Goal: Task Accomplishment & Management: Use online tool/utility

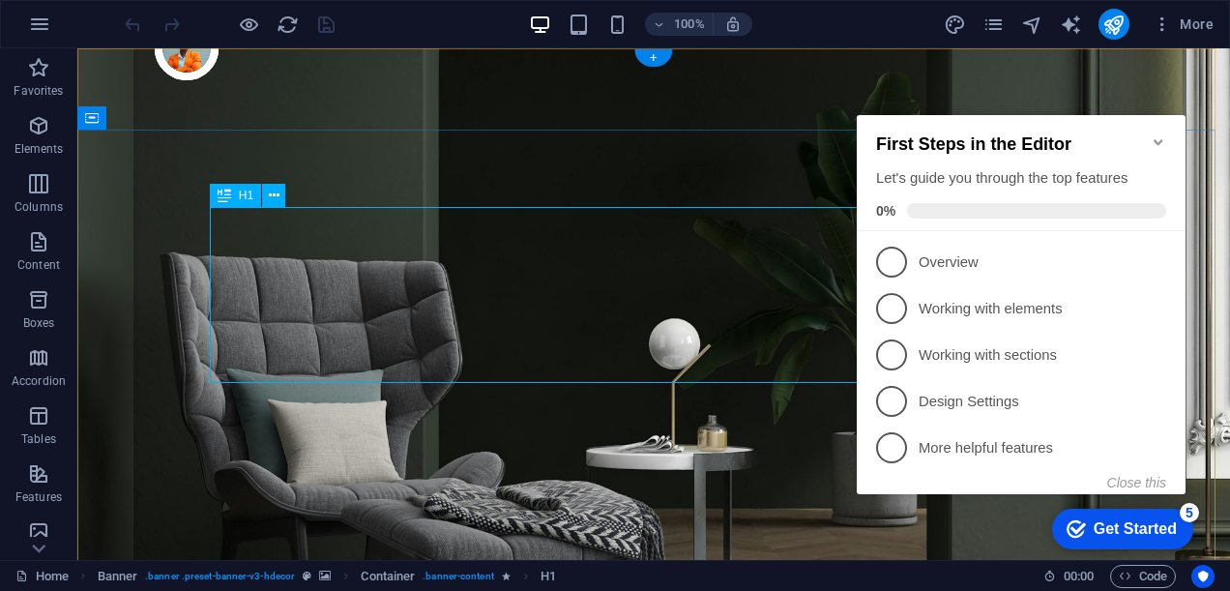
drag, startPoint x: 963, startPoint y: 23, endPoint x: 154, endPoint y: 130, distance: 816.3
click at [963, 23] on icon "design" at bounding box center [955, 25] width 22 height 22
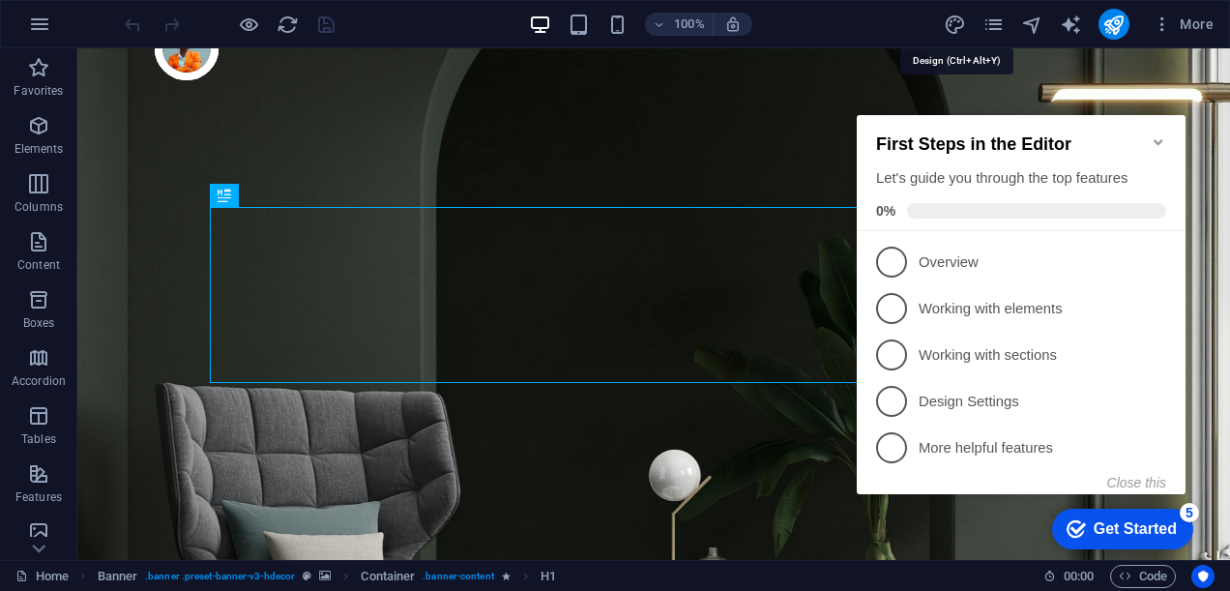
select select "px"
select select "400"
select select "px"
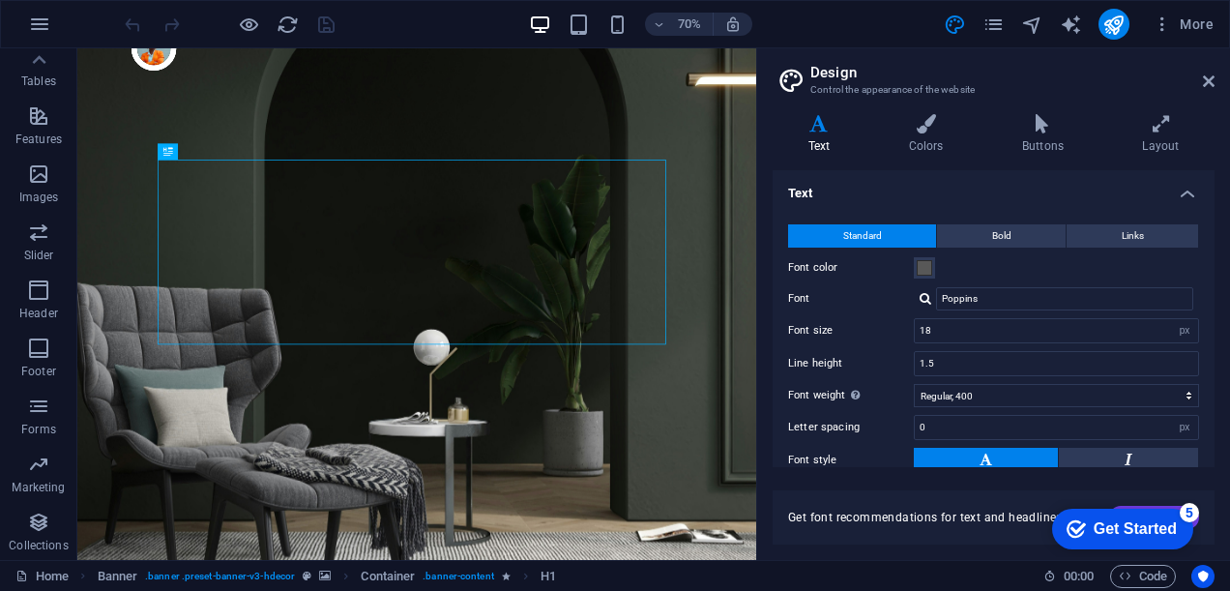
scroll to position [139, 0]
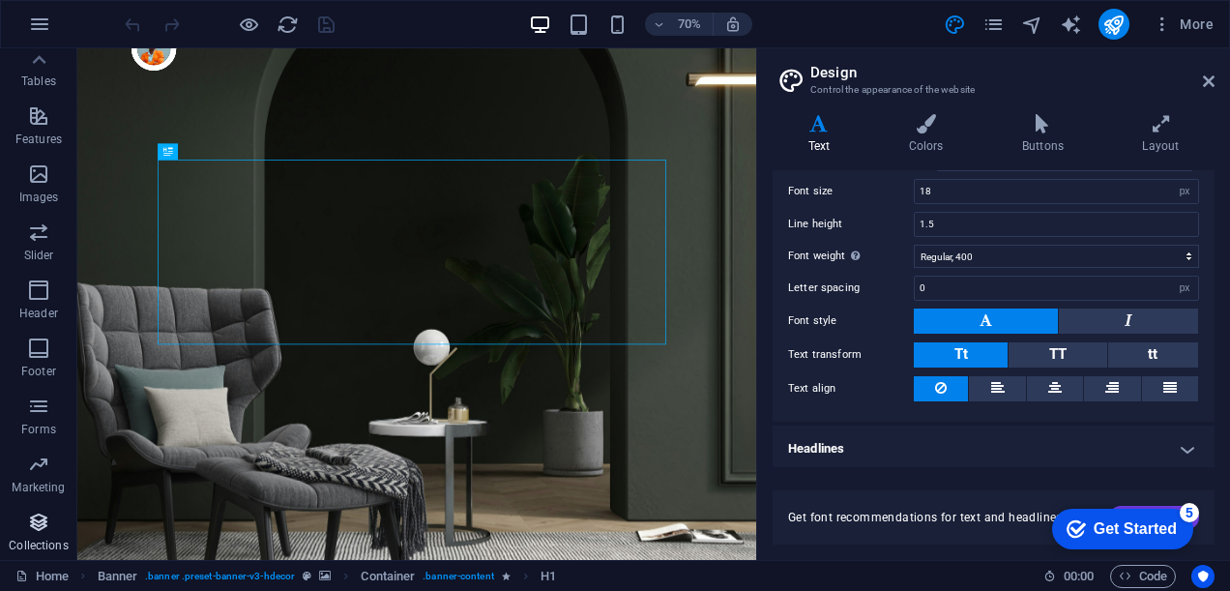
click at [29, 511] on icon "button" at bounding box center [38, 522] width 23 height 23
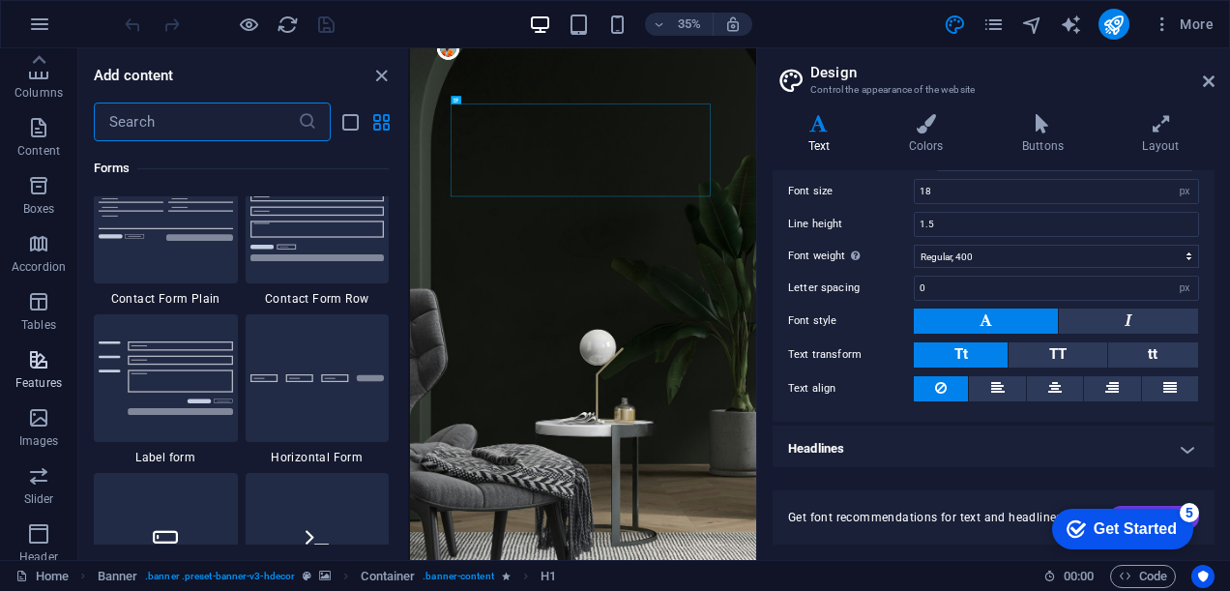
scroll to position [0, 0]
click at [988, 27] on icon "pages" at bounding box center [993, 25] width 22 height 22
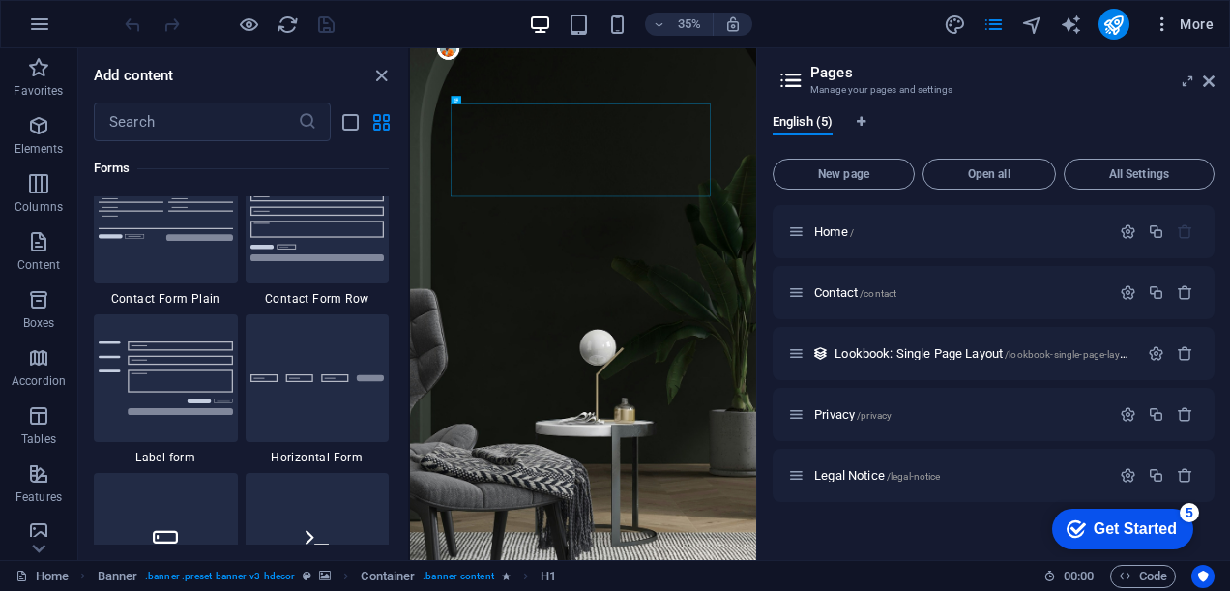
click at [1156, 25] on icon "button" at bounding box center [1162, 24] width 19 height 19
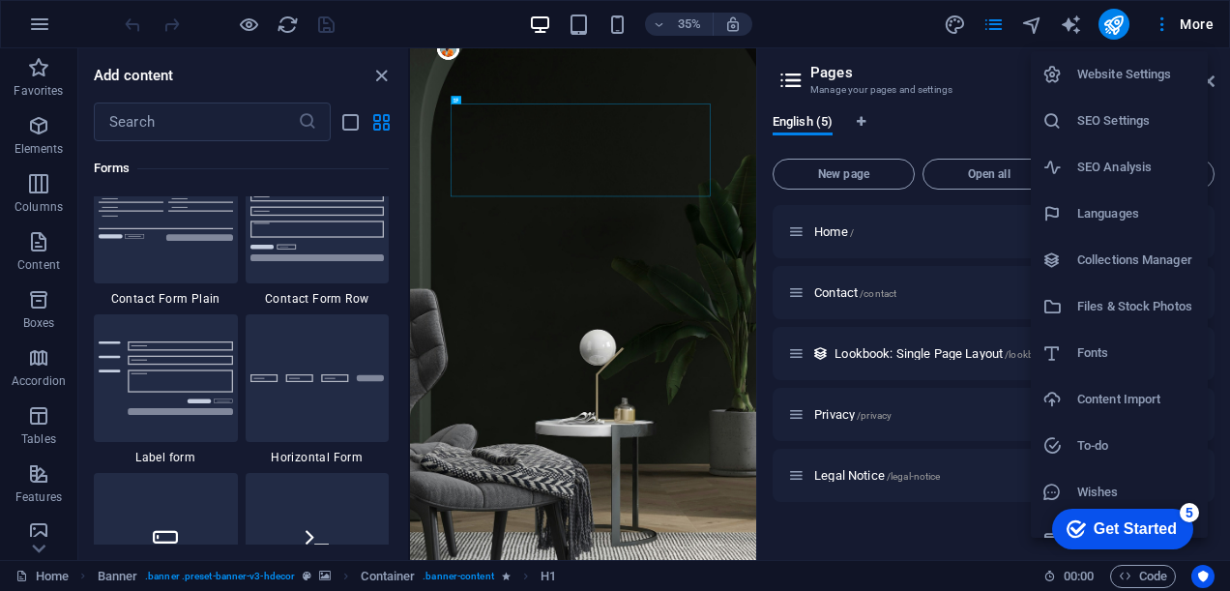
scroll to position [23, 0]
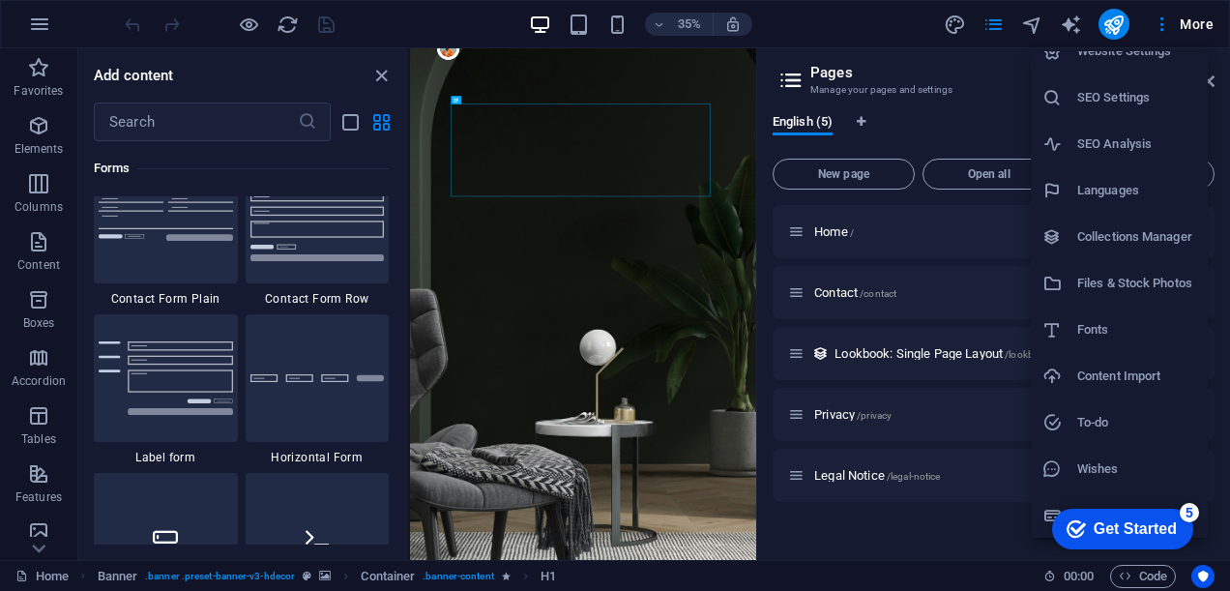
click at [832, 501] on div at bounding box center [615, 295] width 1230 height 591
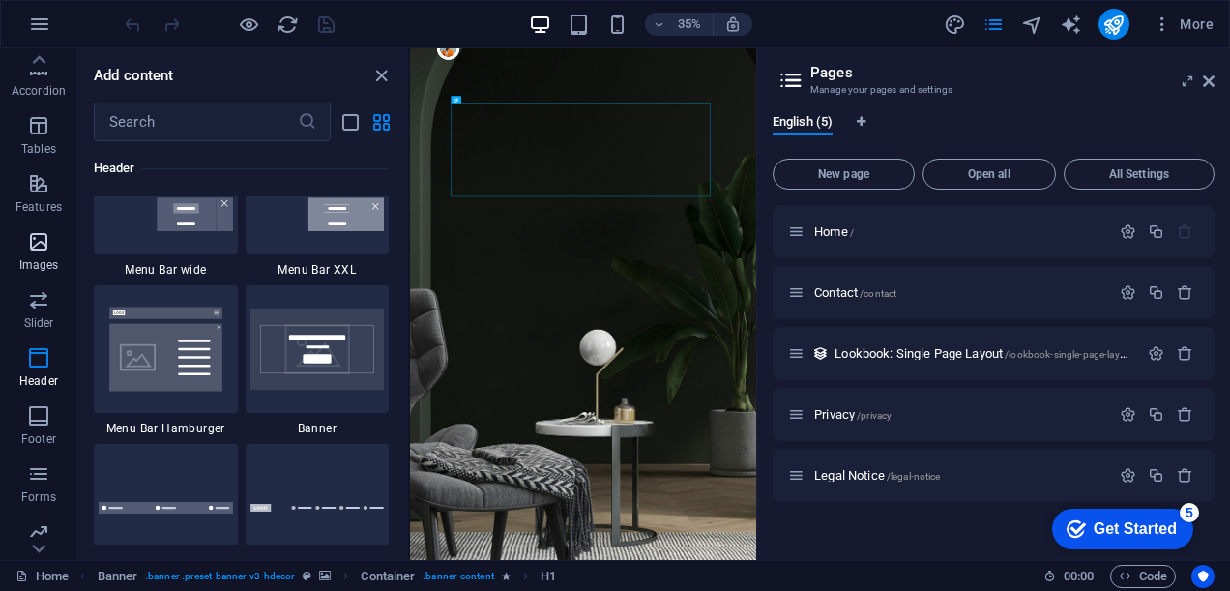
scroll to position [358, 0]
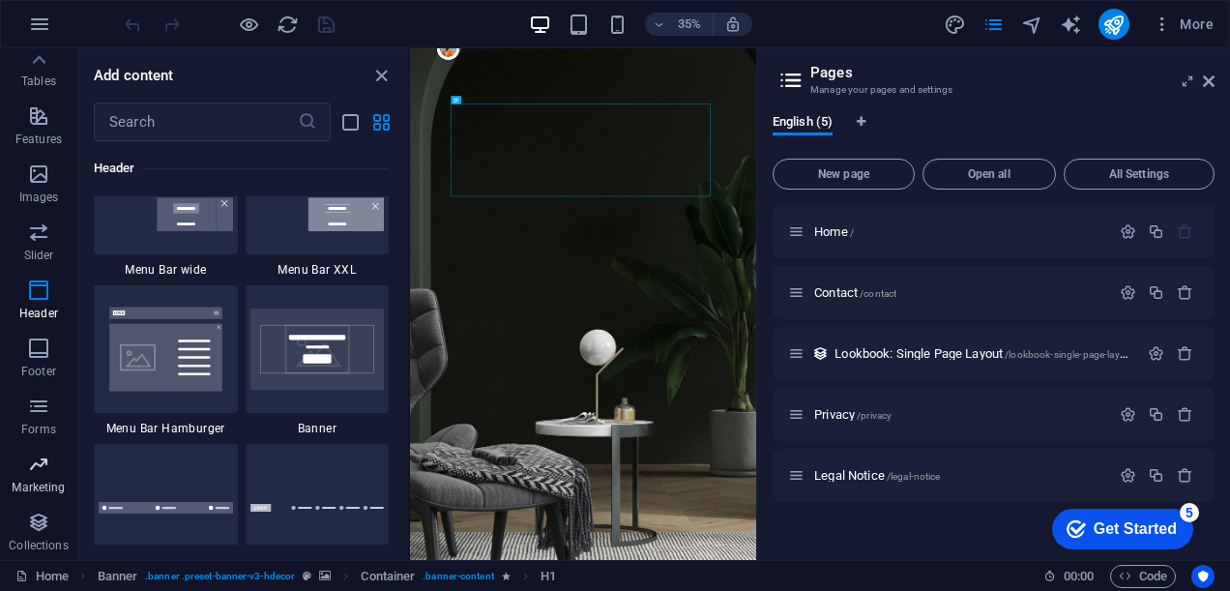
click at [50, 494] on p "Marketing" at bounding box center [38, 487] width 53 height 15
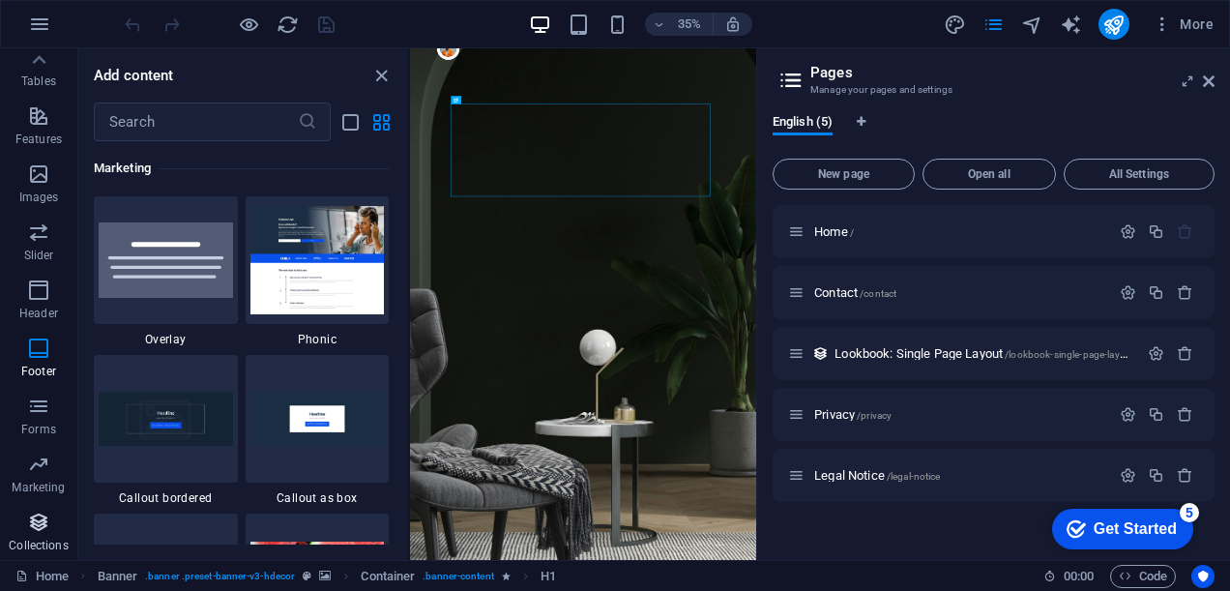
click at [44, 519] on icon "button" at bounding box center [38, 522] width 23 height 23
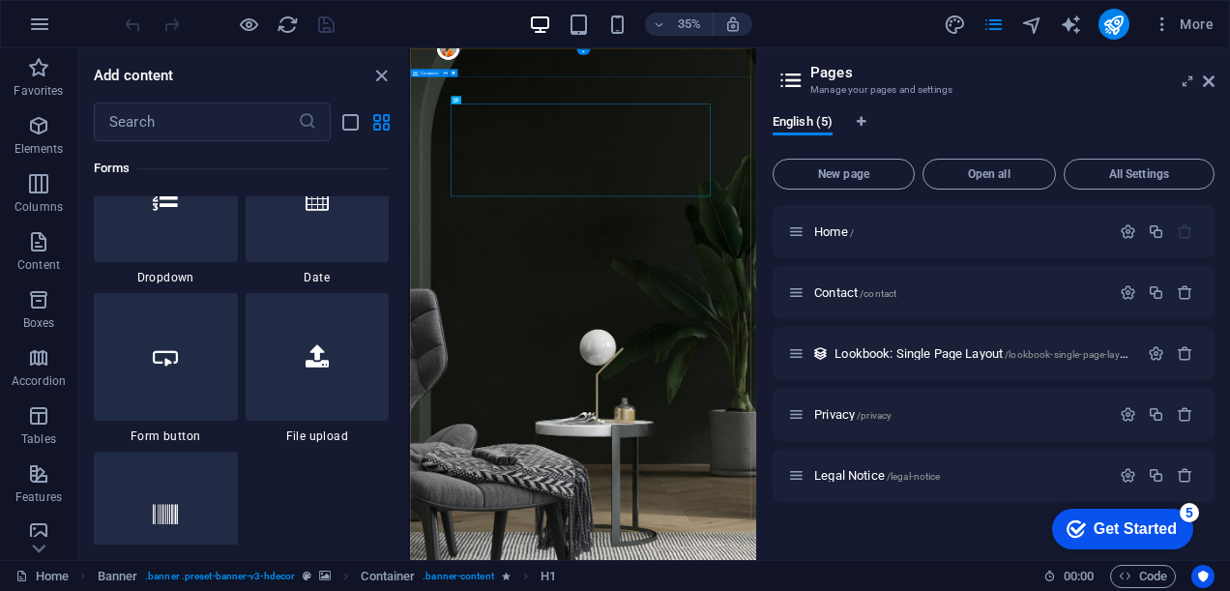
scroll to position [15284, 0]
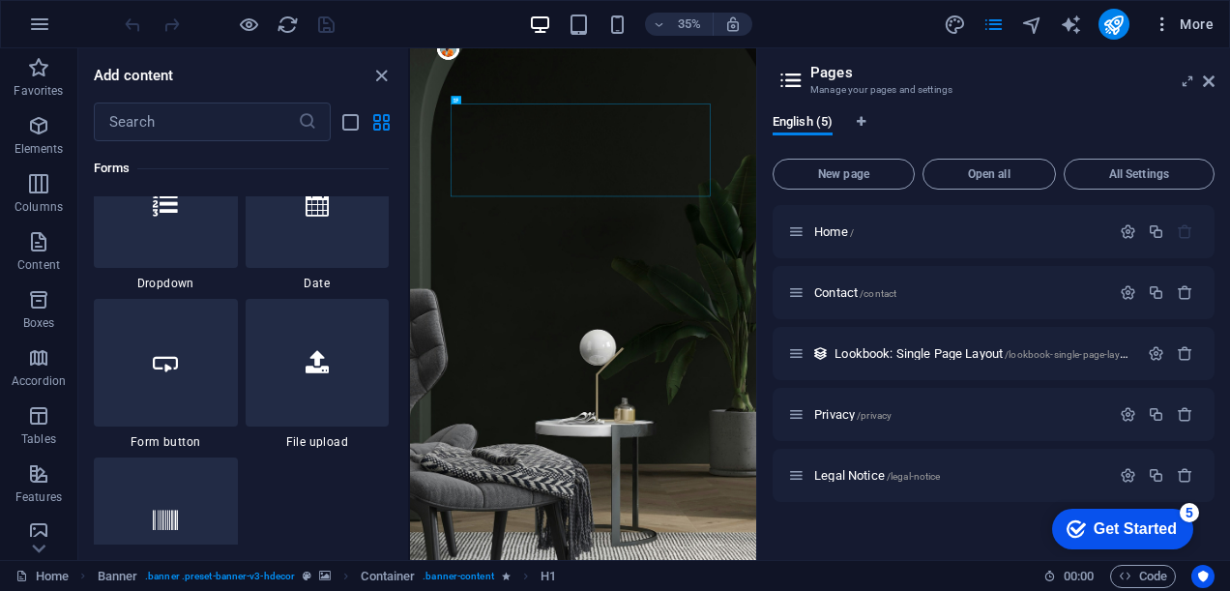
click at [1172, 21] on icon "button" at bounding box center [1162, 24] width 19 height 19
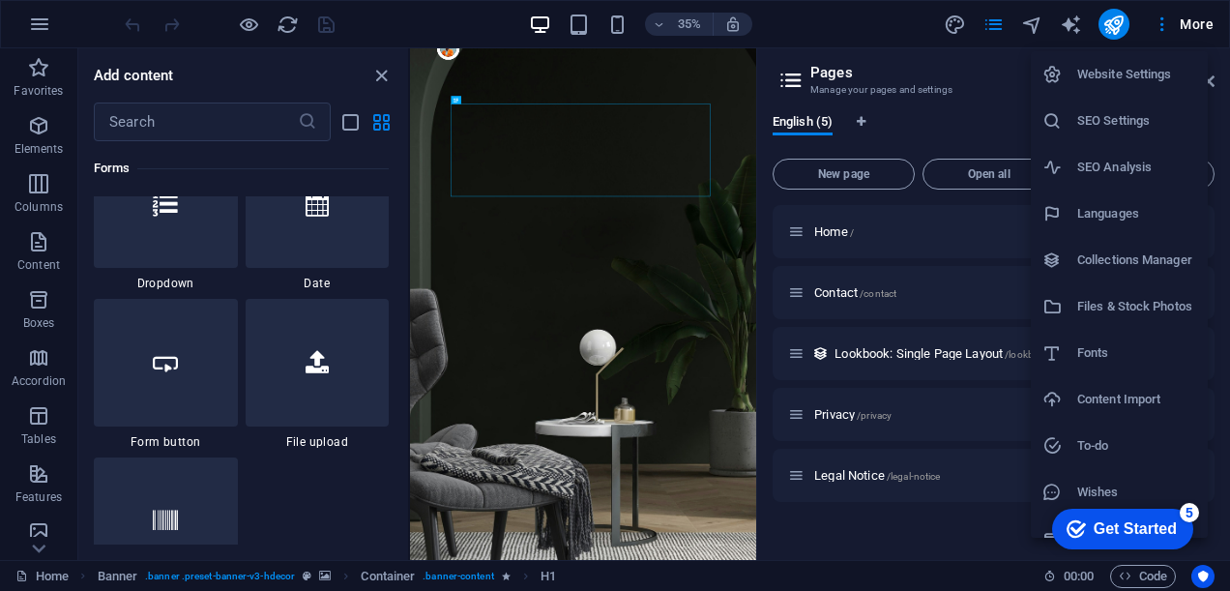
scroll to position [23, 0]
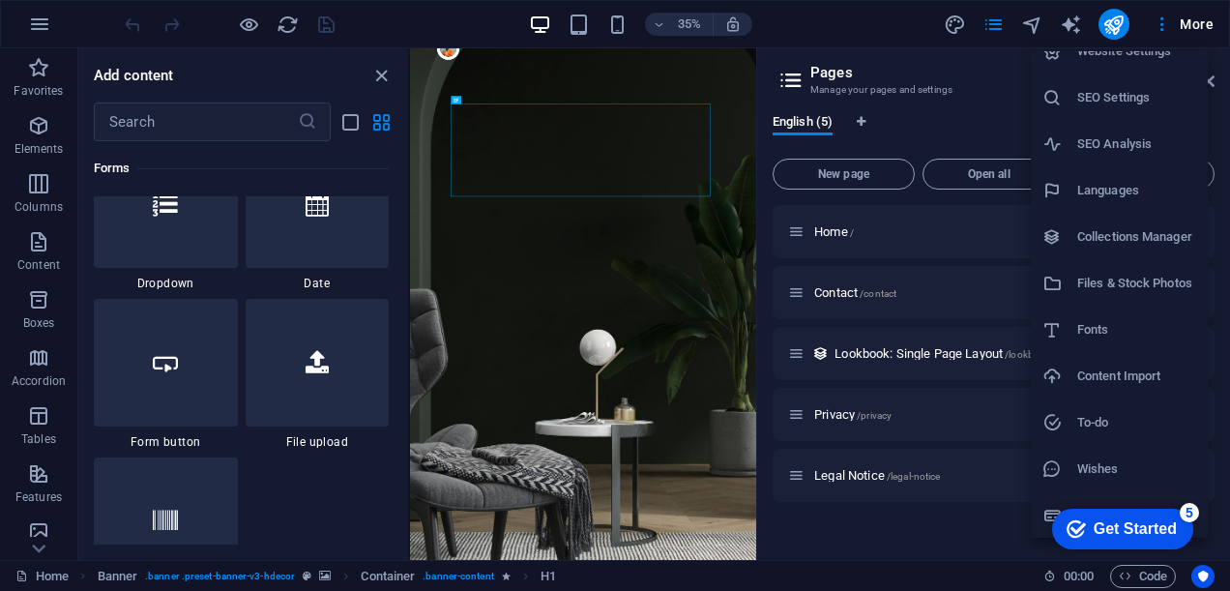
click at [17, 14] on div at bounding box center [615, 295] width 1230 height 591
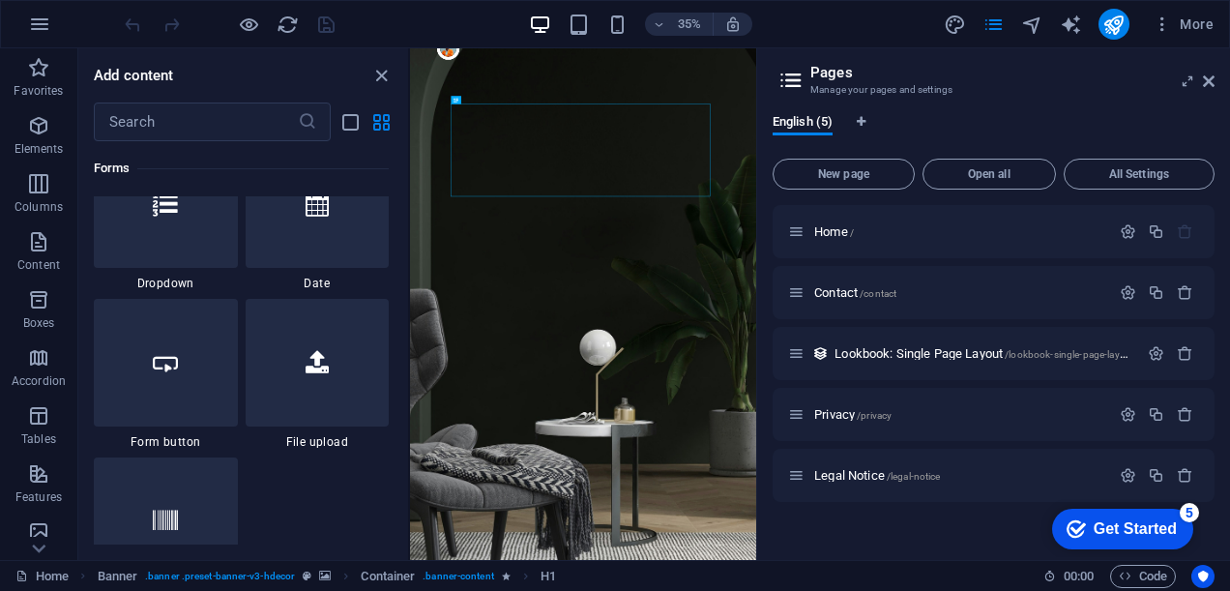
click at [29, 21] on div "Website Settings SEO Settings SEO Analysis Languages Collections Manager Files …" at bounding box center [615, 301] width 1230 height 579
click at [46, 31] on icon "button" at bounding box center [39, 24] width 23 height 23
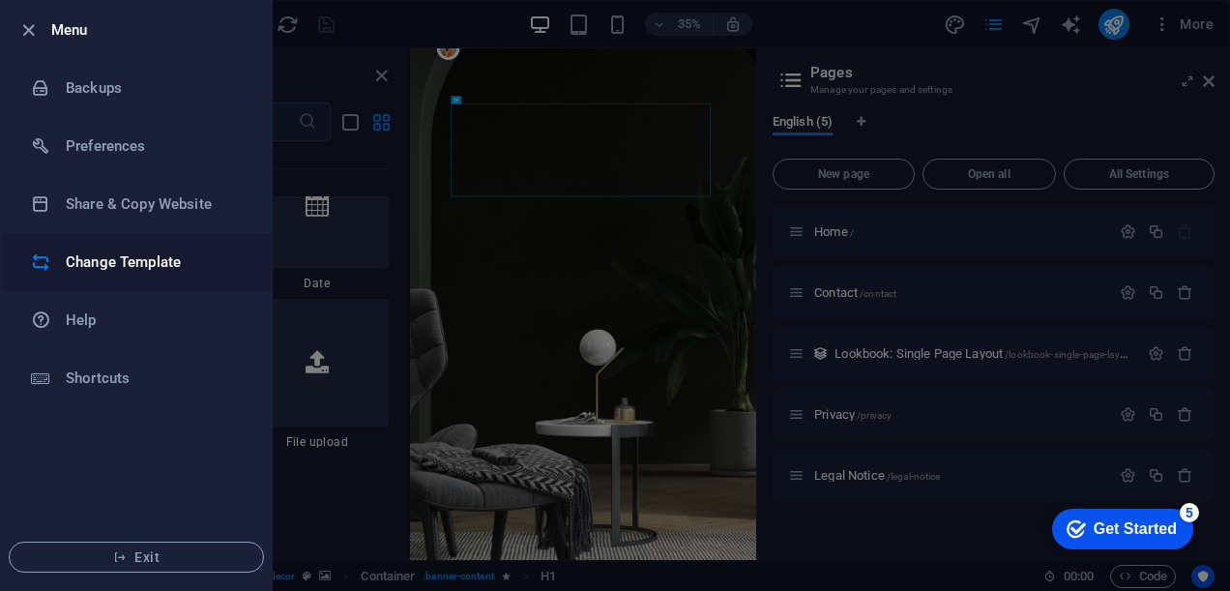
click at [190, 246] on li "Change Template" at bounding box center [136, 262] width 271 height 58
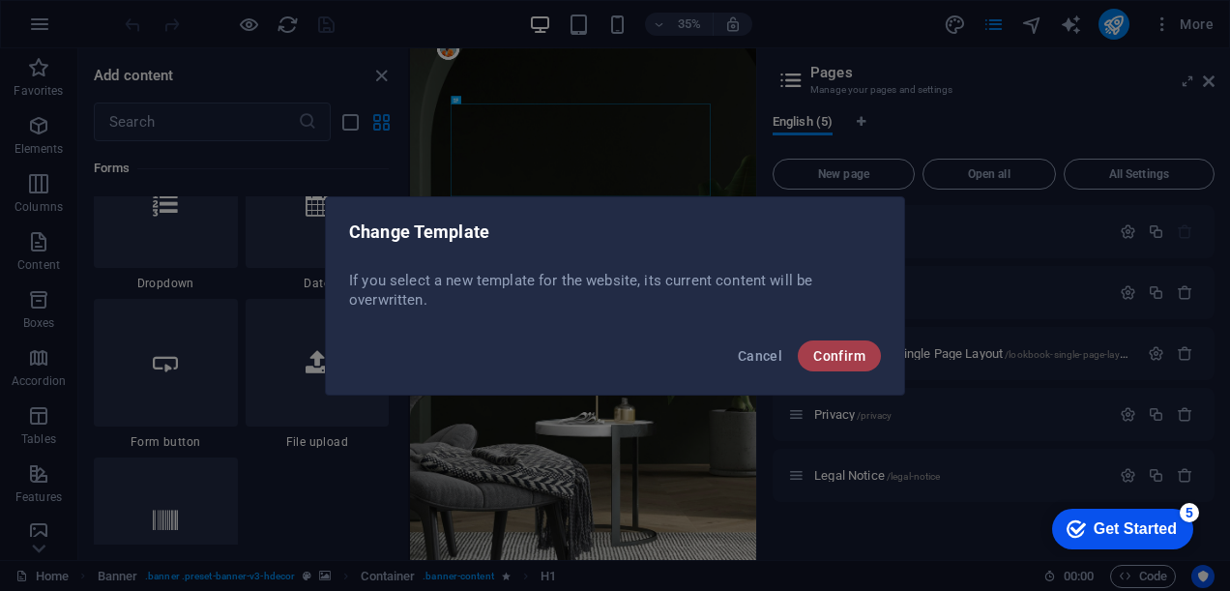
click at [868, 362] on button "Confirm" at bounding box center [839, 355] width 83 height 31
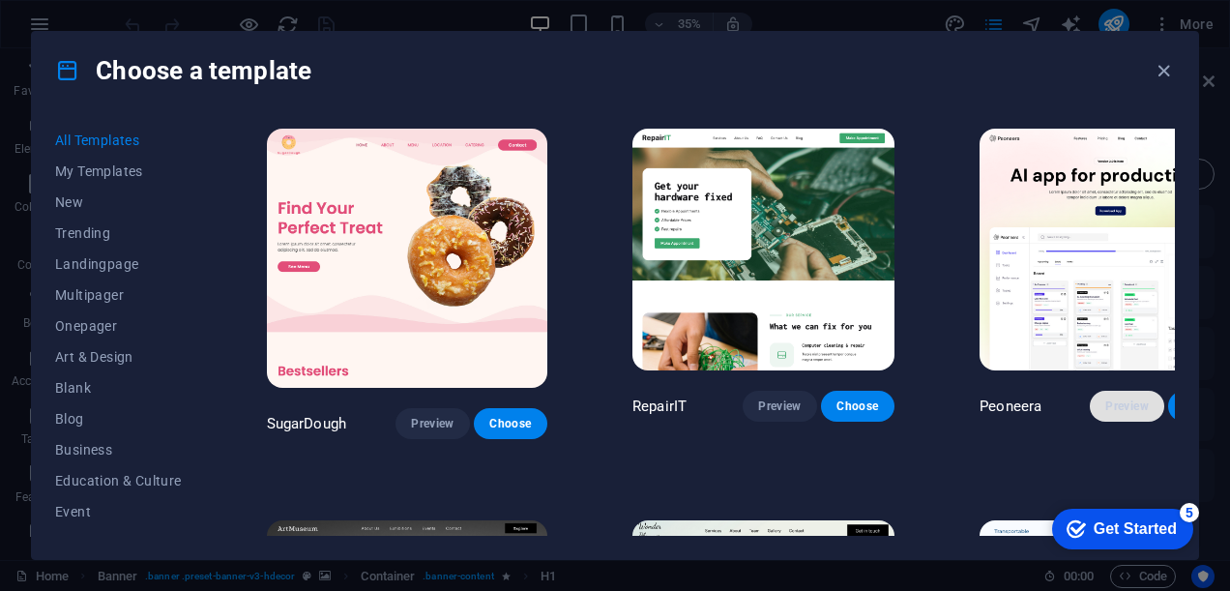
click at [1105, 399] on span "Preview" at bounding box center [1126, 405] width 43 height 15
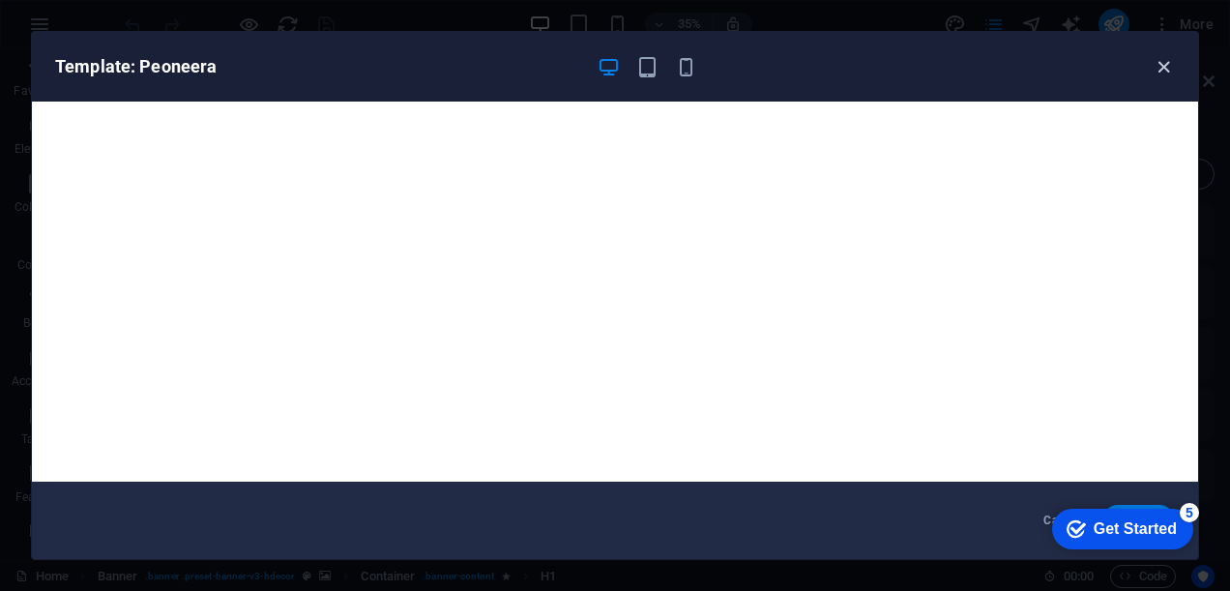
click at [1158, 65] on icon "button" at bounding box center [1164, 67] width 22 height 22
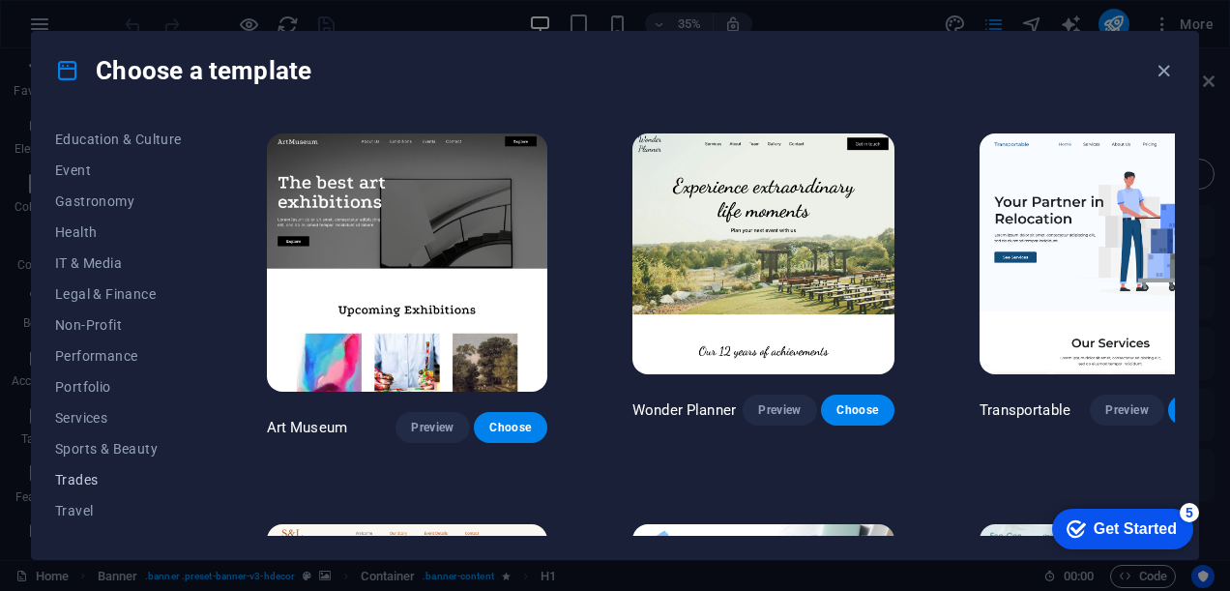
scroll to position [362, 0]
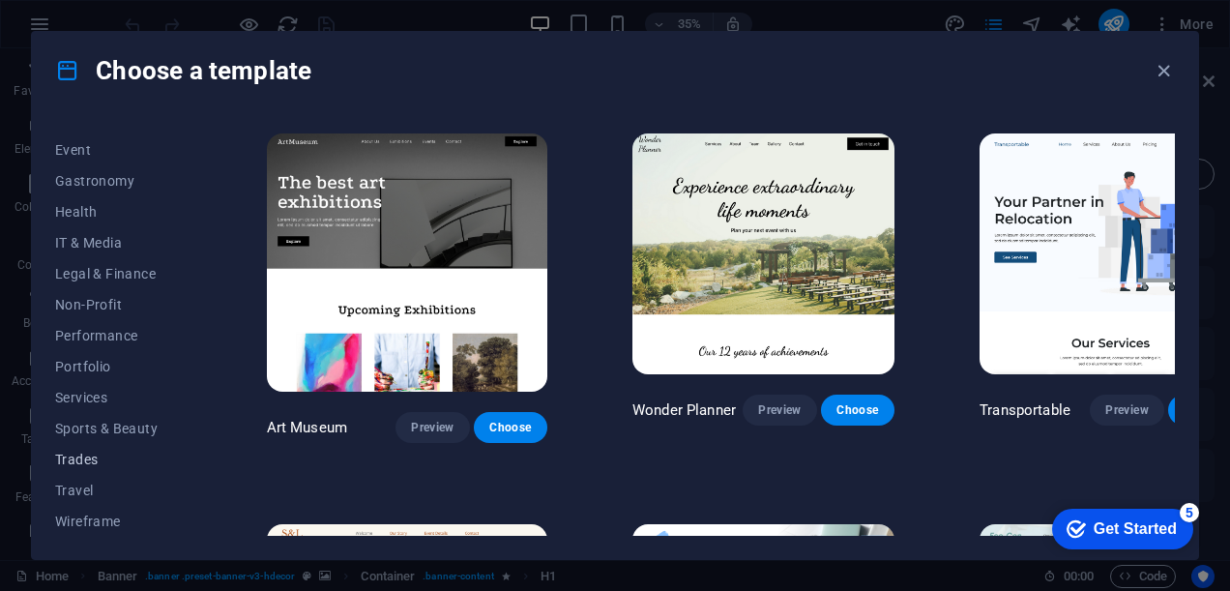
click at [100, 469] on button "Trades" at bounding box center [118, 459] width 127 height 31
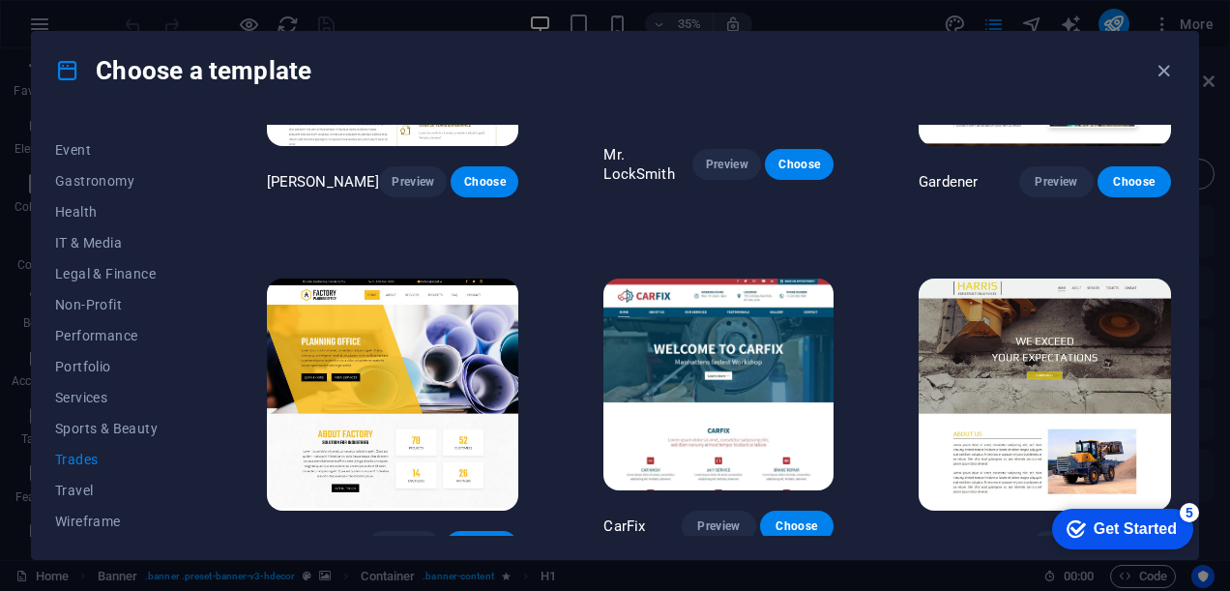
scroll to position [585, 0]
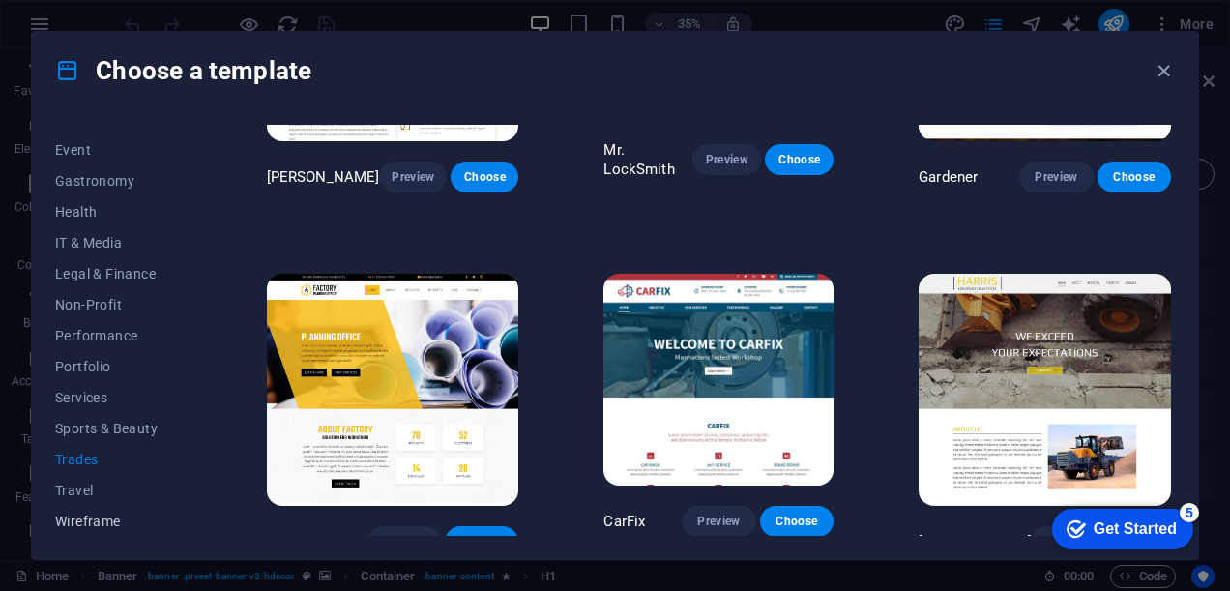
click at [91, 518] on span "Wireframe" at bounding box center [118, 520] width 127 height 15
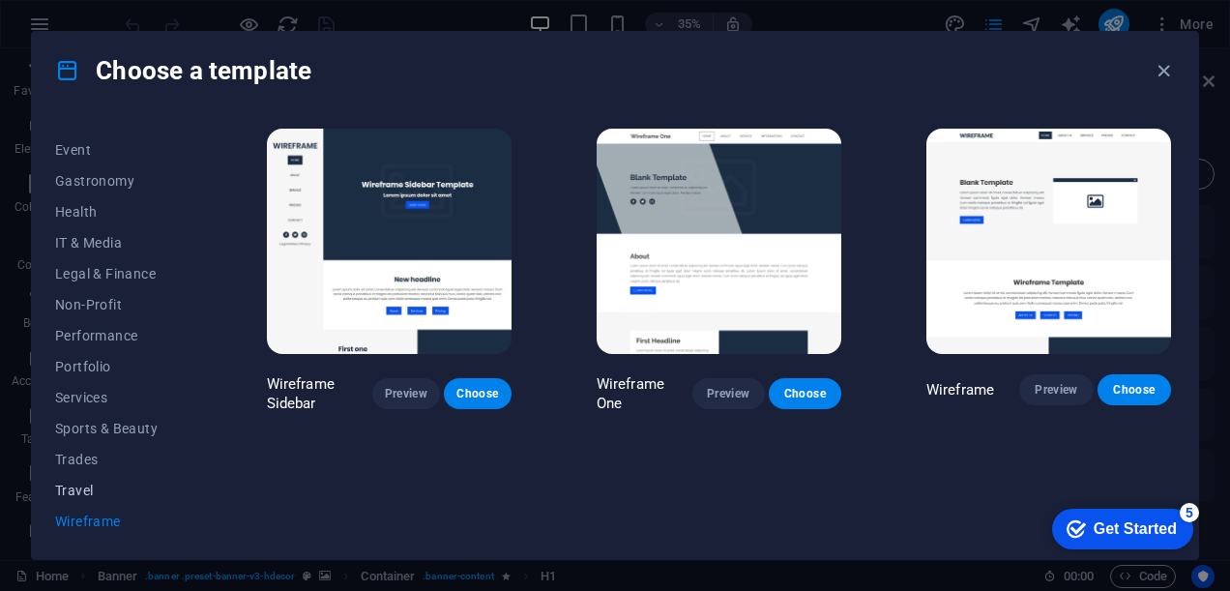
click at [83, 489] on span "Travel" at bounding box center [118, 490] width 127 height 15
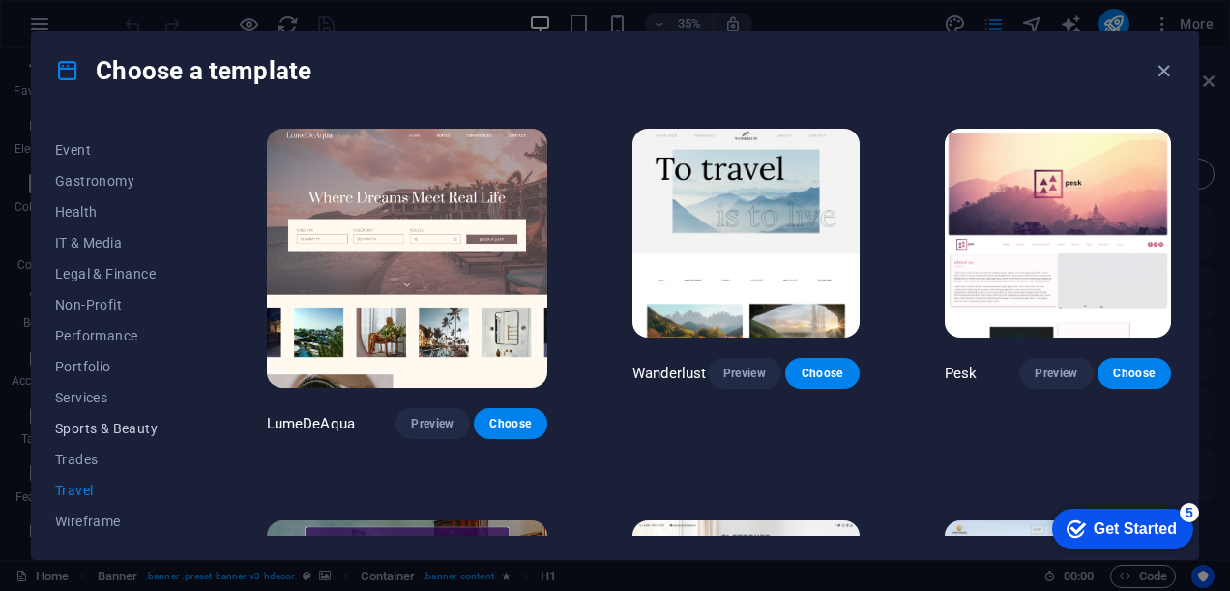
click at [106, 424] on span "Sports & Beauty" at bounding box center [118, 428] width 127 height 15
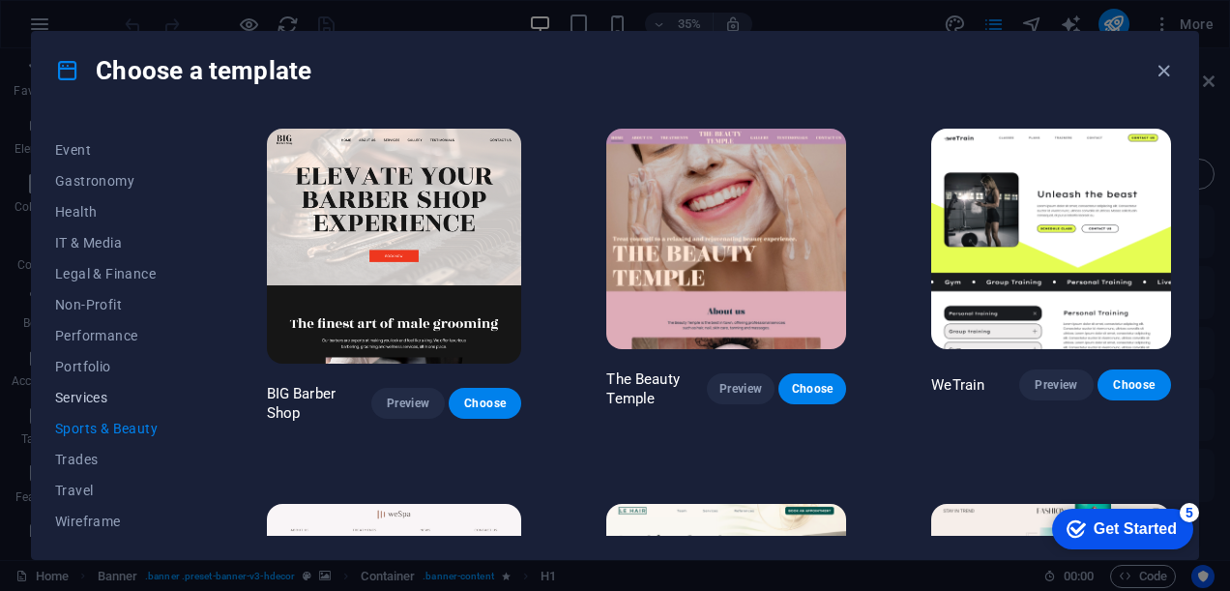
click at [95, 392] on span "Services" at bounding box center [118, 397] width 127 height 15
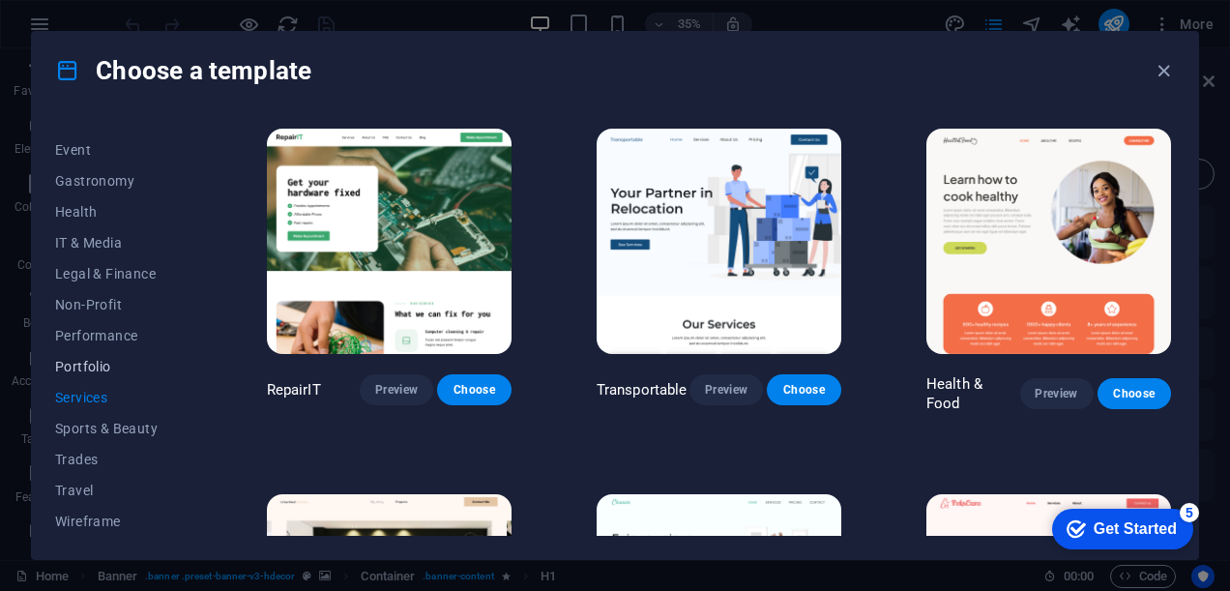
click at [104, 357] on button "Portfolio" at bounding box center [118, 366] width 127 height 31
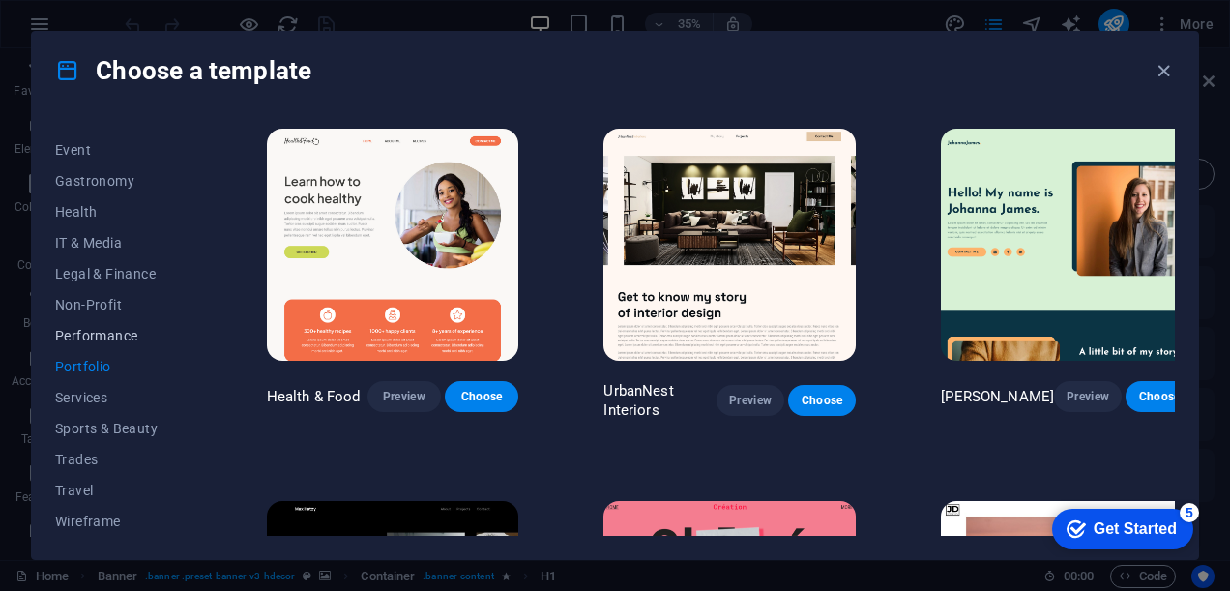
click at [141, 332] on span "Performance" at bounding box center [118, 335] width 127 height 15
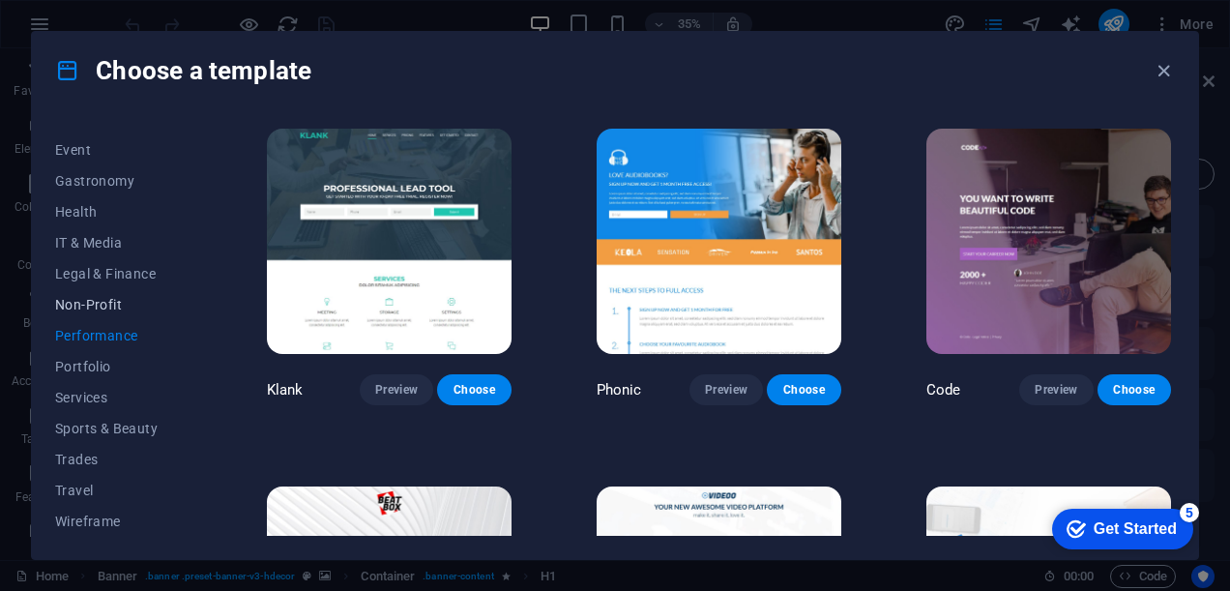
click at [126, 307] on span "Non-Profit" at bounding box center [118, 304] width 127 height 15
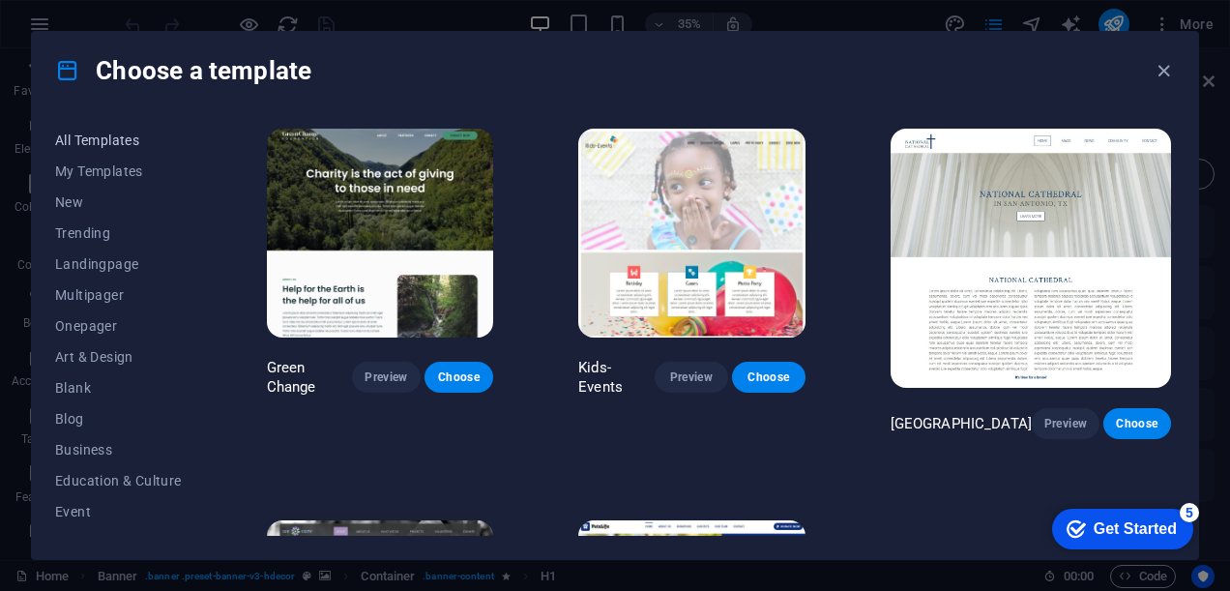
click at [116, 140] on span "All Templates" at bounding box center [118, 139] width 127 height 15
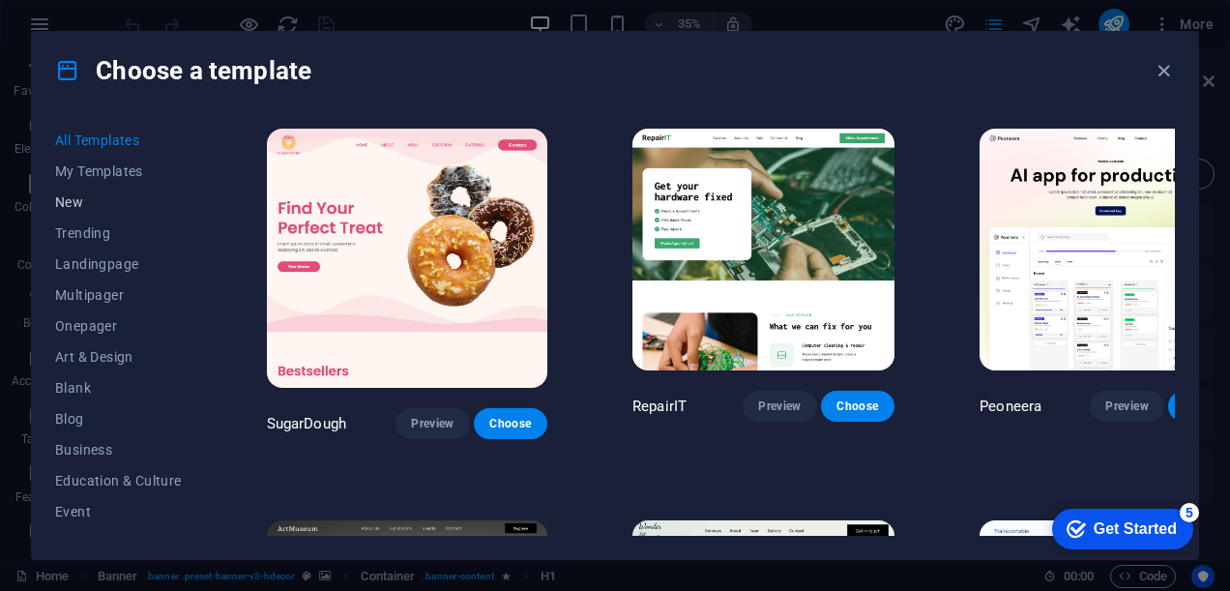
click at [75, 207] on span "New" at bounding box center [118, 201] width 127 height 15
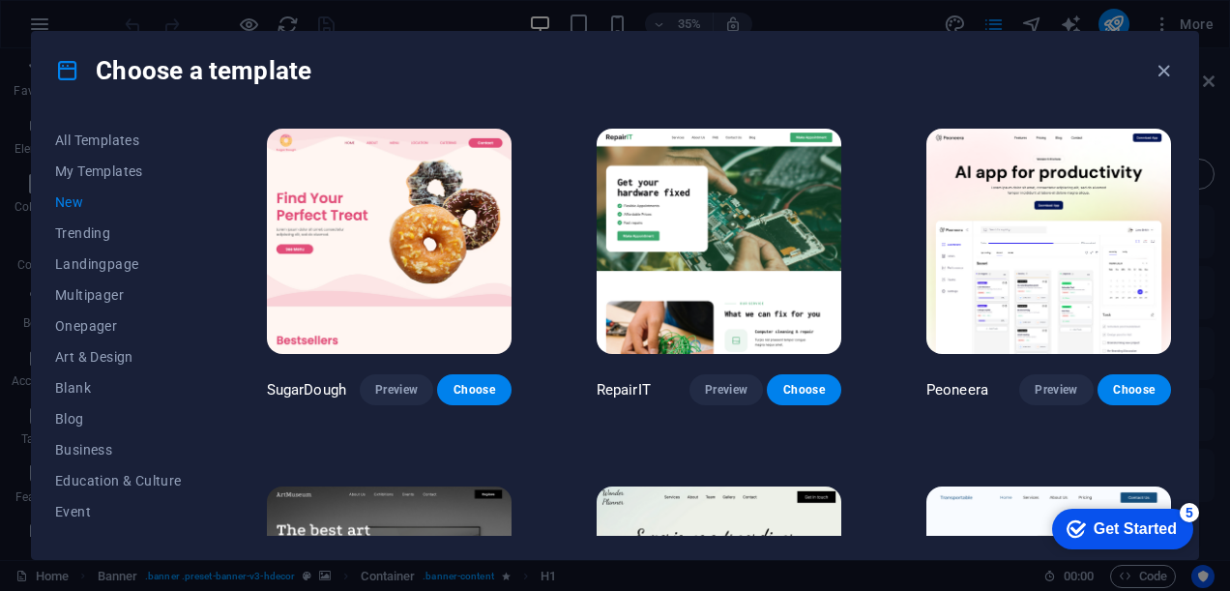
click at [86, 216] on button "New" at bounding box center [118, 202] width 127 height 31
click at [91, 225] on span "Trending" at bounding box center [118, 232] width 127 height 15
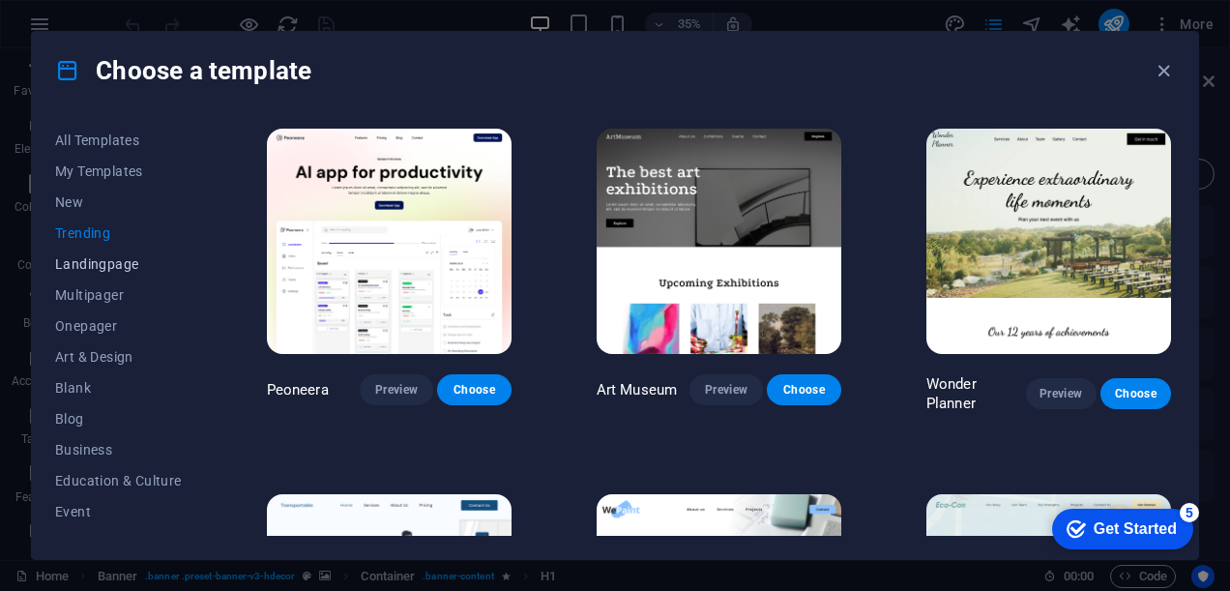
click at [97, 249] on button "Landingpage" at bounding box center [118, 264] width 127 height 31
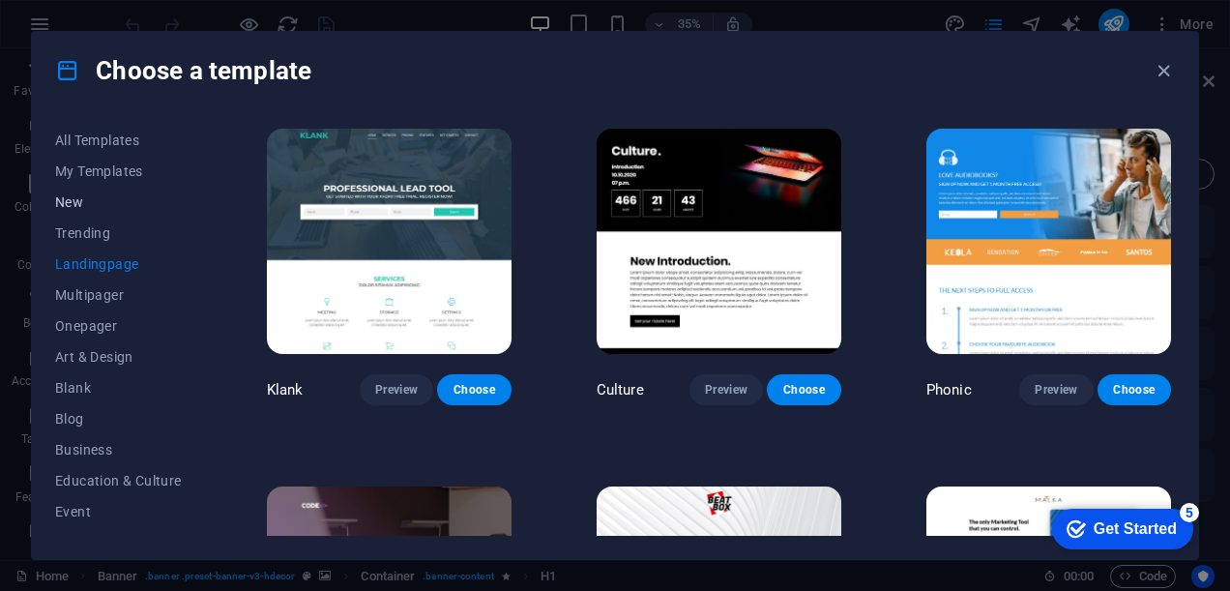
click at [96, 213] on button "New" at bounding box center [118, 202] width 127 height 31
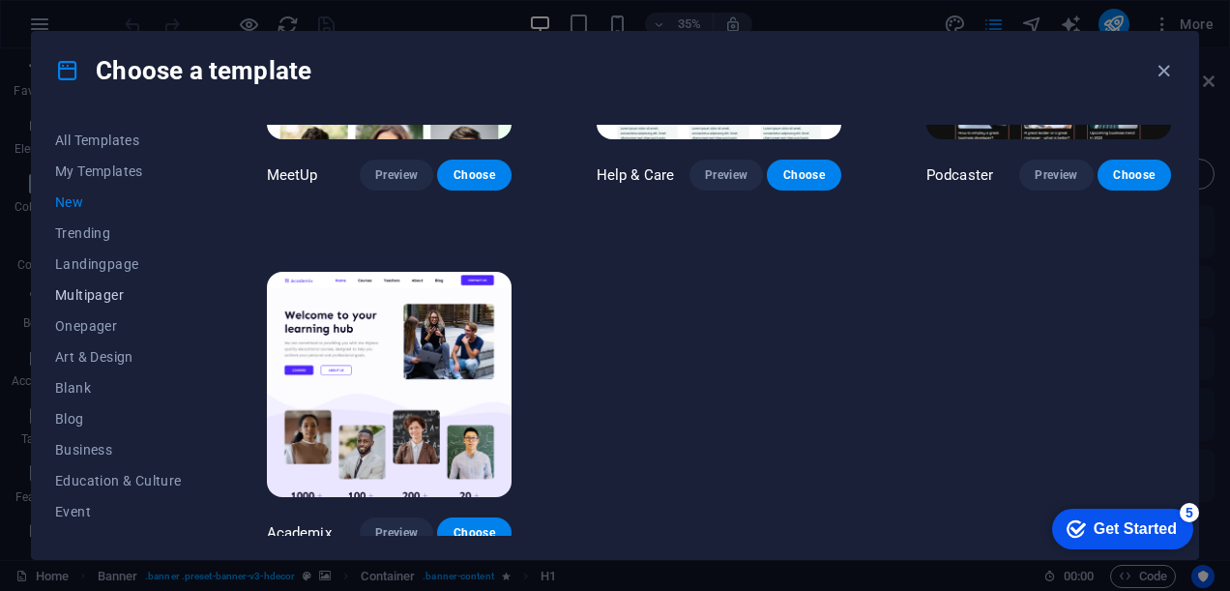
click at [106, 294] on span "Multipager" at bounding box center [118, 294] width 127 height 15
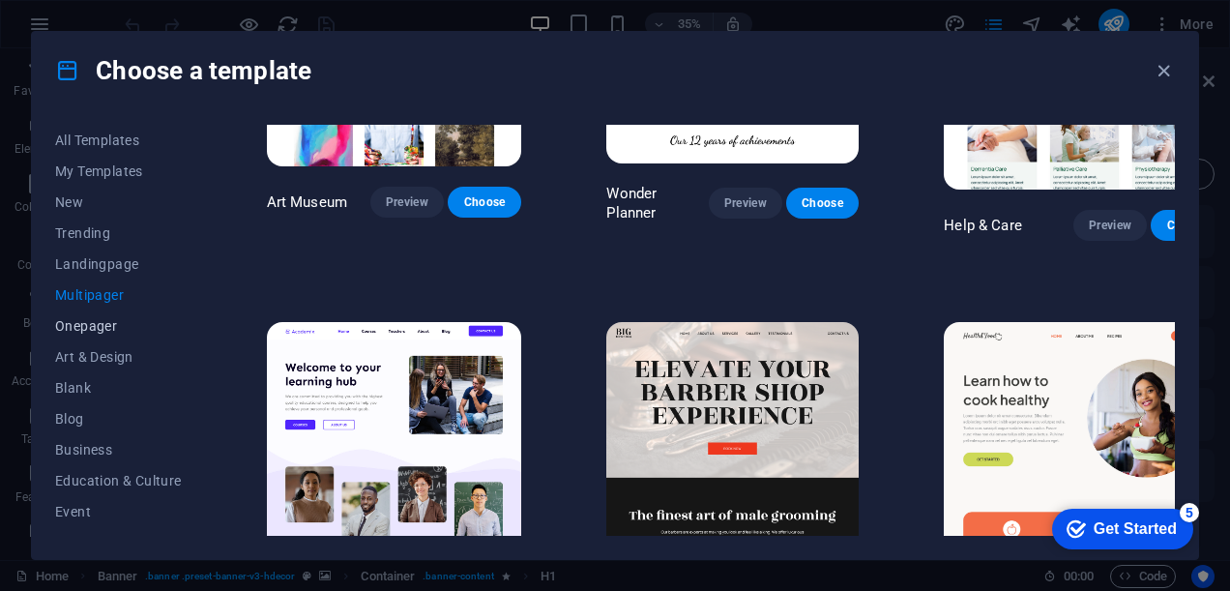
click at [93, 327] on span "Onepager" at bounding box center [118, 325] width 127 height 15
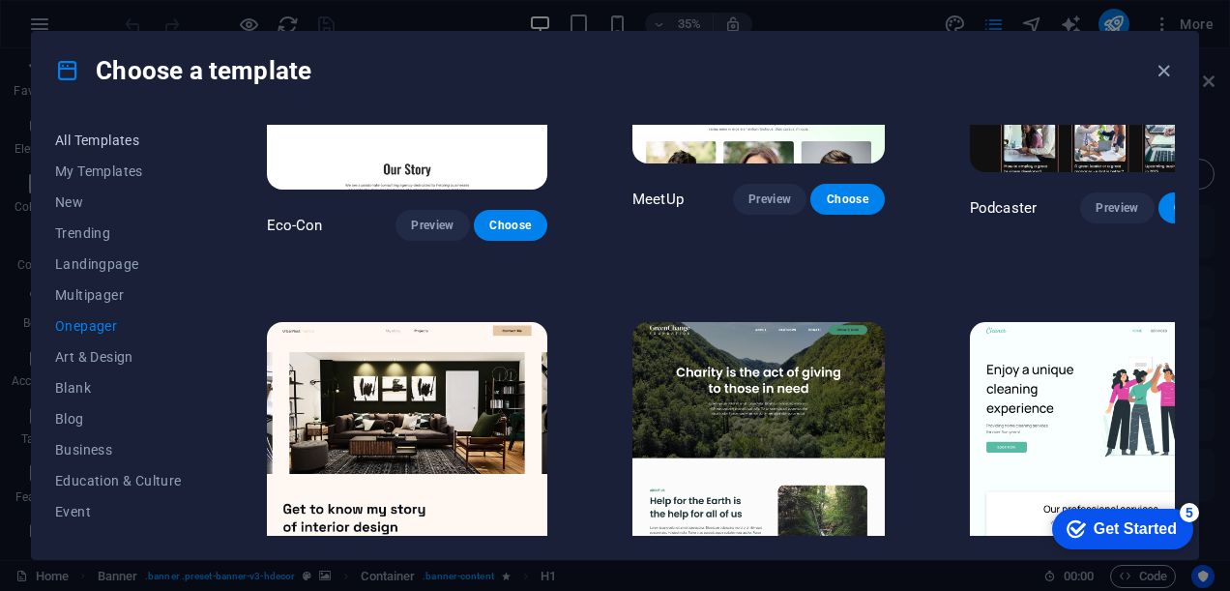
click at [106, 132] on span "All Templates" at bounding box center [118, 139] width 127 height 15
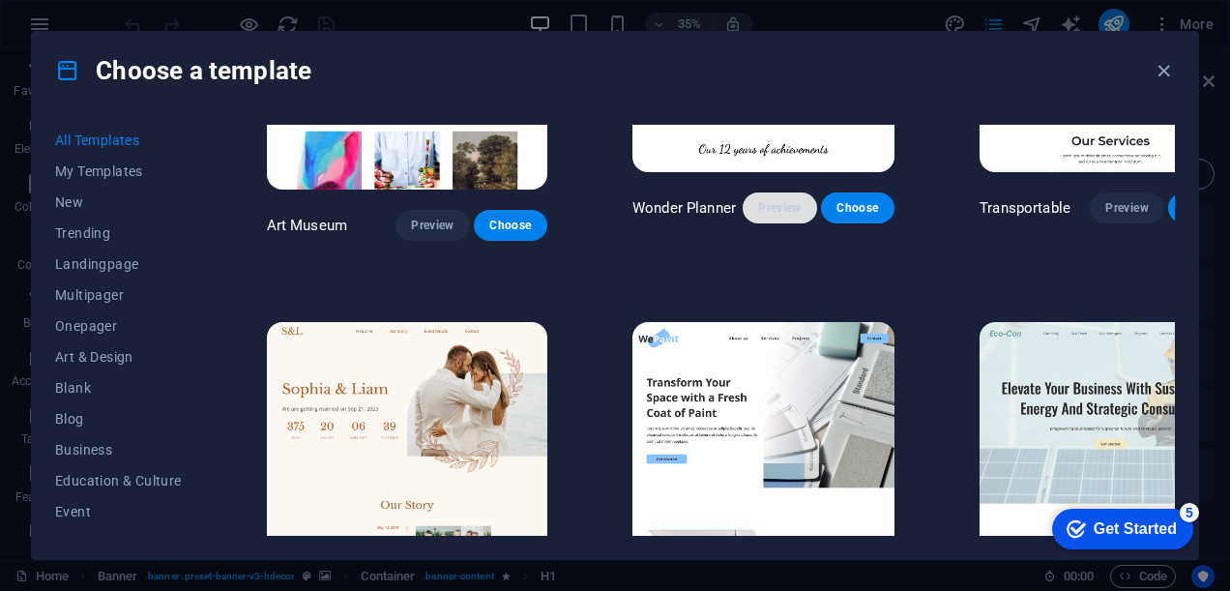
click at [758, 200] on span "Preview" at bounding box center [779, 207] width 43 height 15
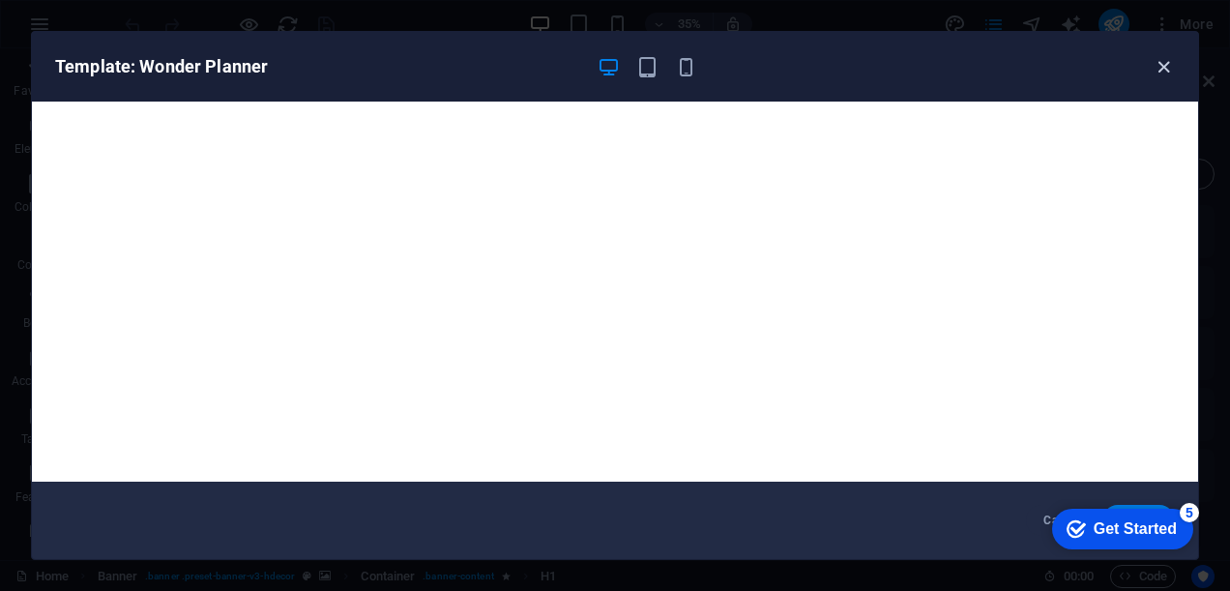
click at [1166, 63] on icon "button" at bounding box center [1164, 67] width 22 height 22
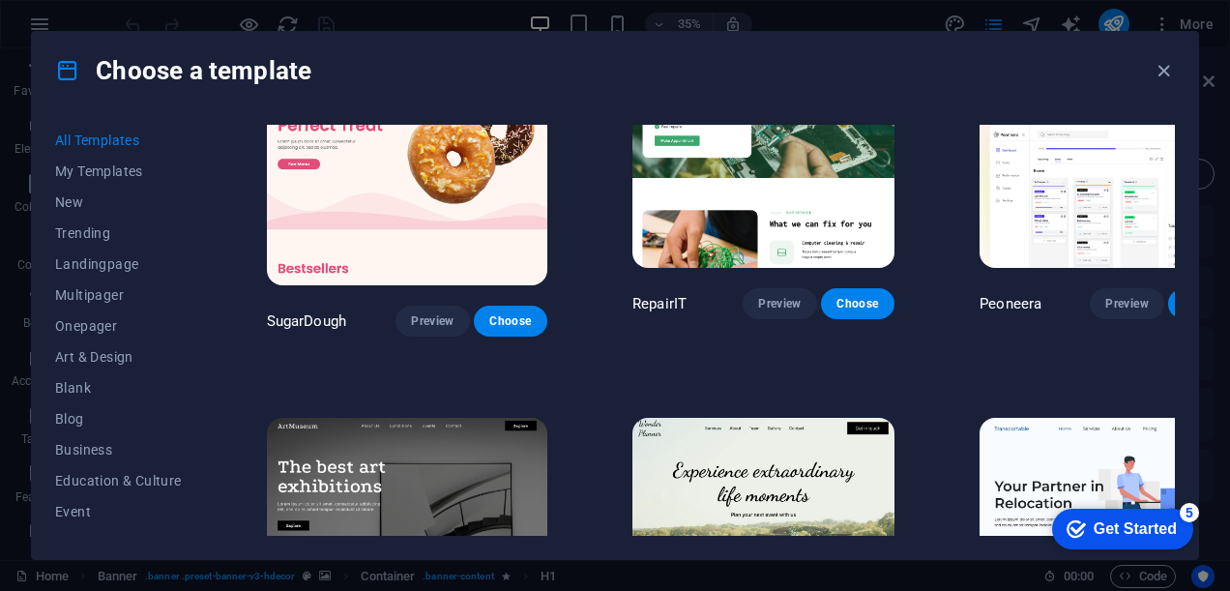
scroll to position [0, 0]
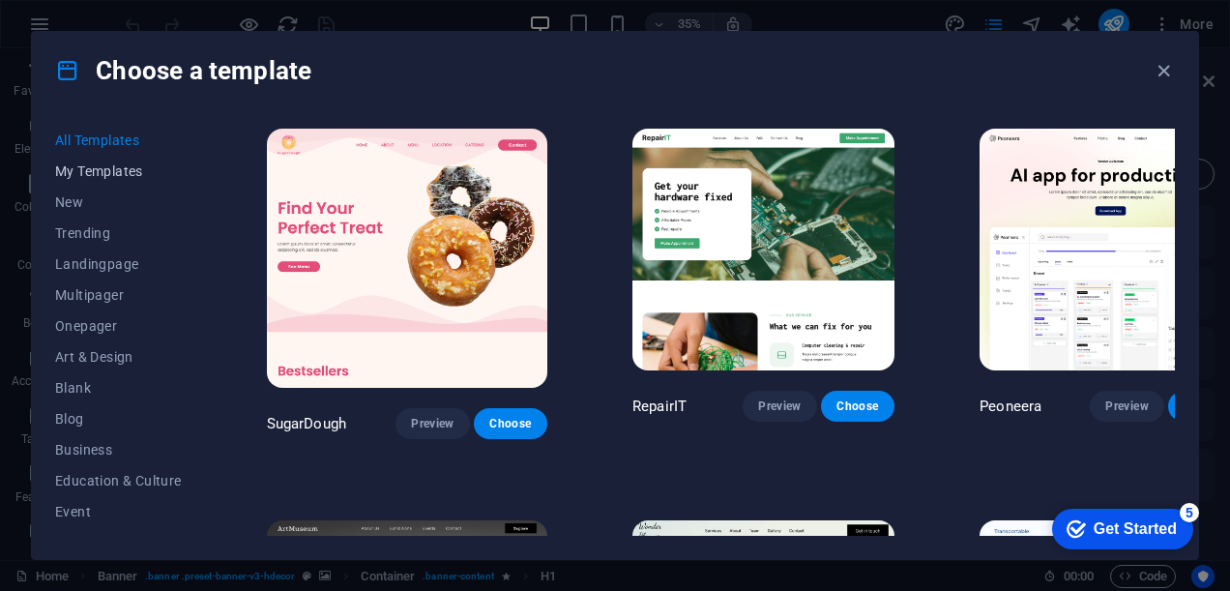
click at [130, 167] on span "My Templates" at bounding box center [118, 170] width 127 height 15
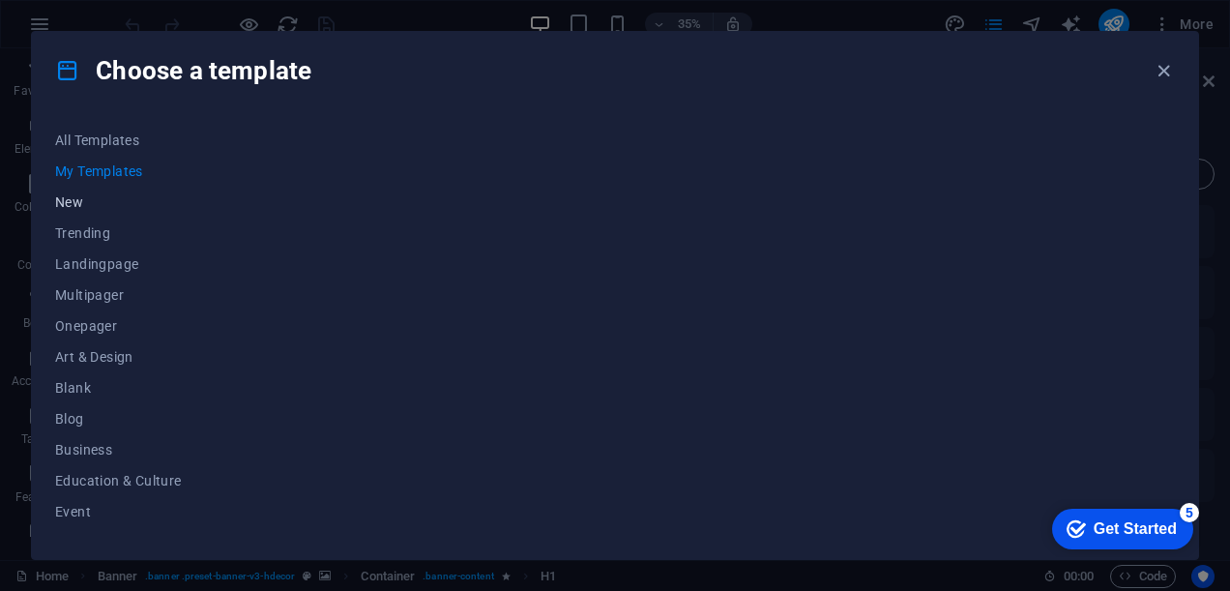
click at [101, 195] on span "New" at bounding box center [118, 201] width 127 height 15
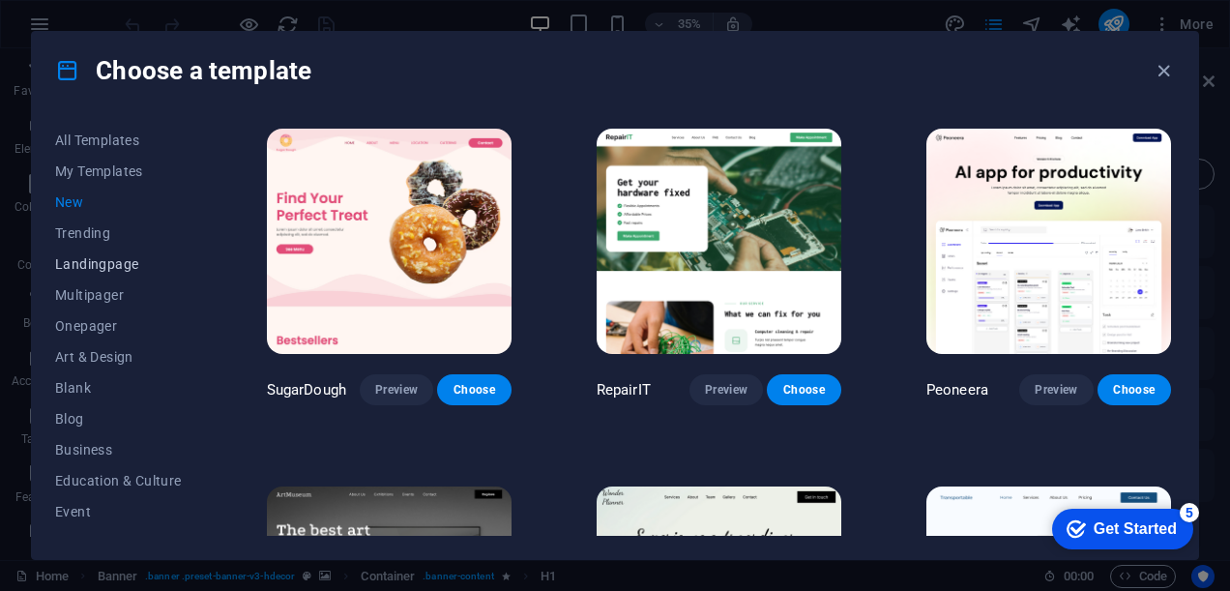
click at [124, 261] on span "Landingpage" at bounding box center [118, 263] width 127 height 15
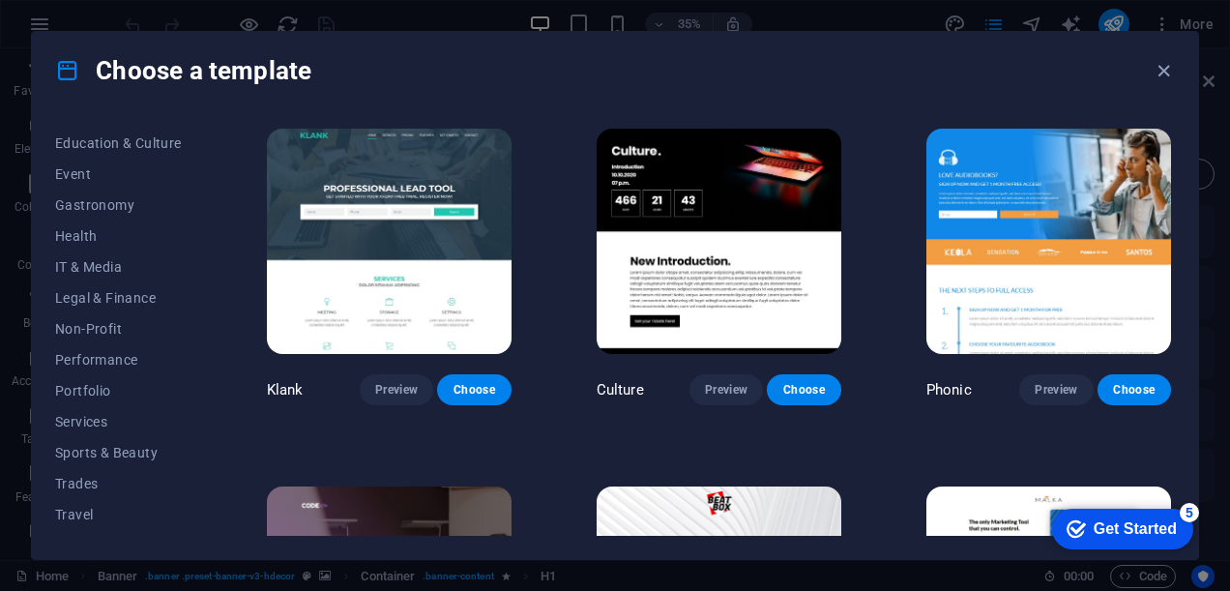
scroll to position [362, 0]
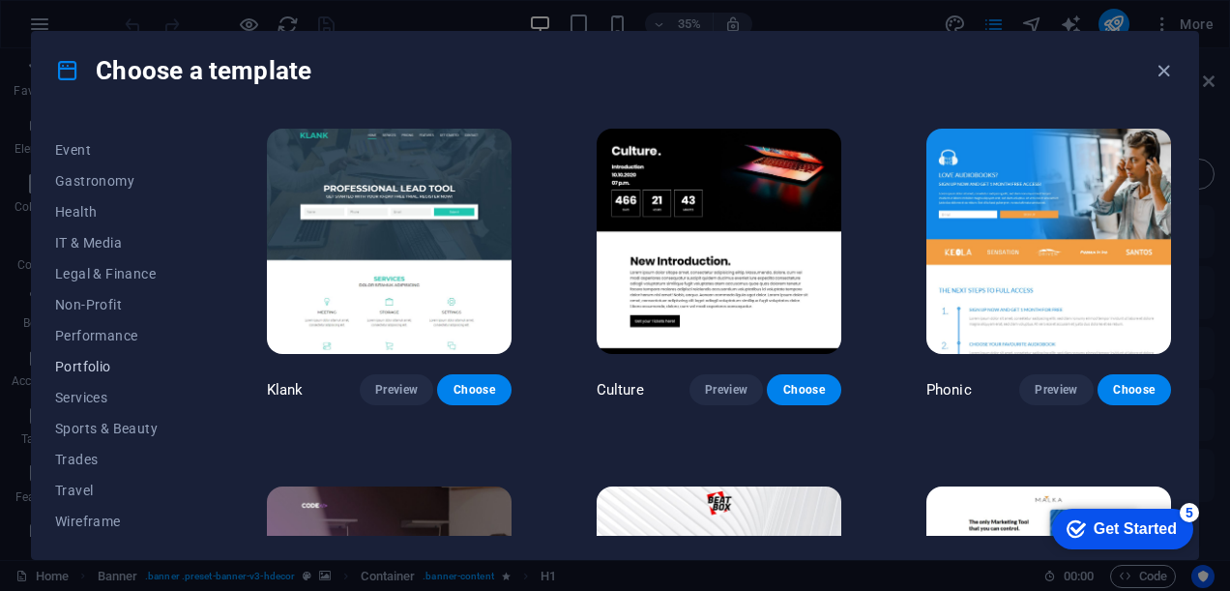
click at [101, 372] on span "Portfolio" at bounding box center [118, 366] width 127 height 15
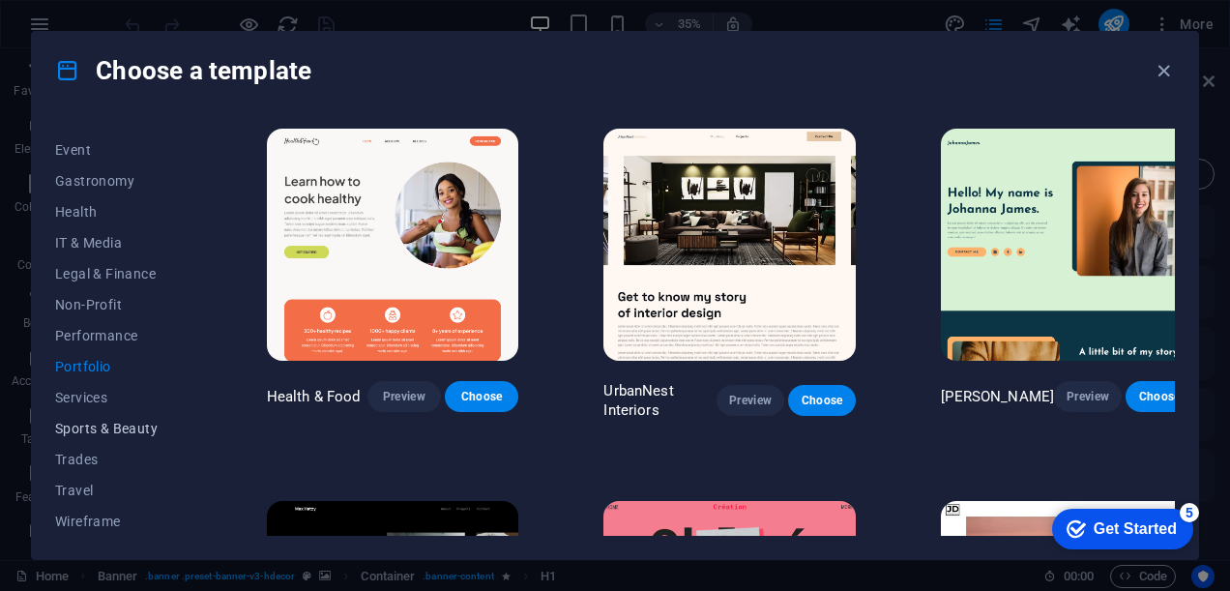
click at [108, 438] on button "Sports & Beauty" at bounding box center [118, 428] width 127 height 31
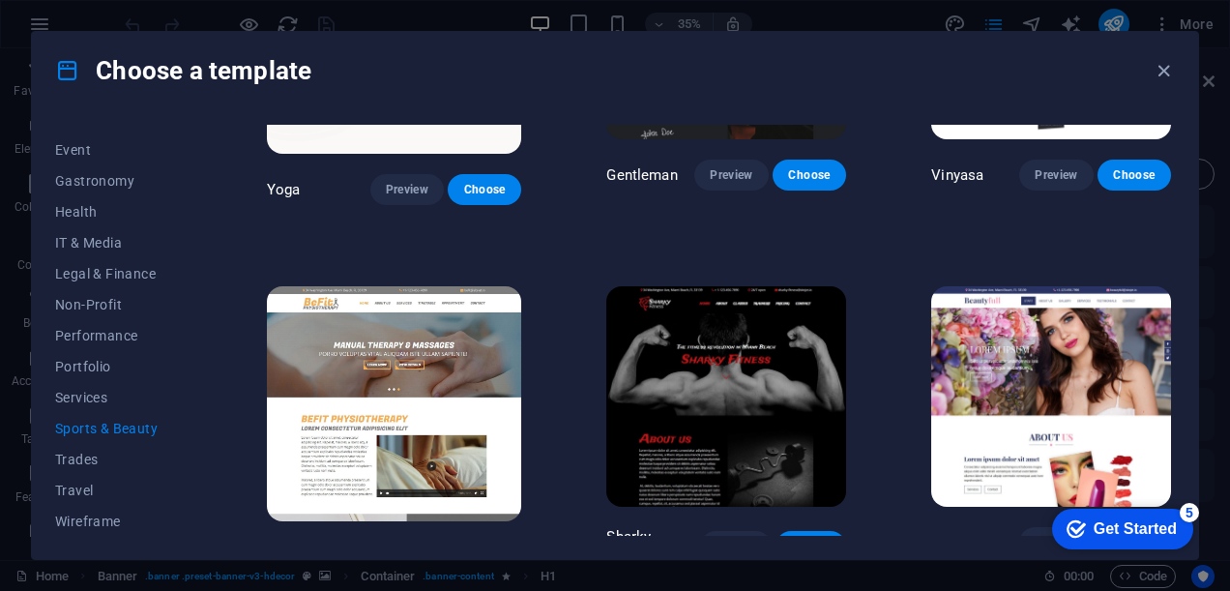
scroll to position [1064, 0]
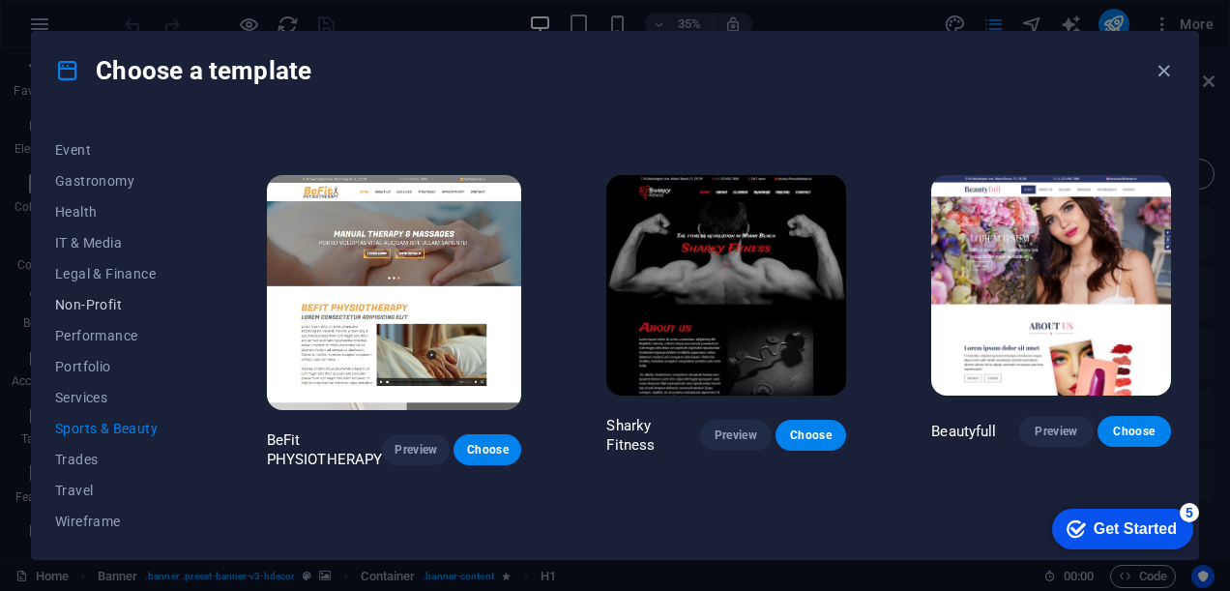
click at [136, 314] on button "Non-Profit" at bounding box center [118, 304] width 127 height 31
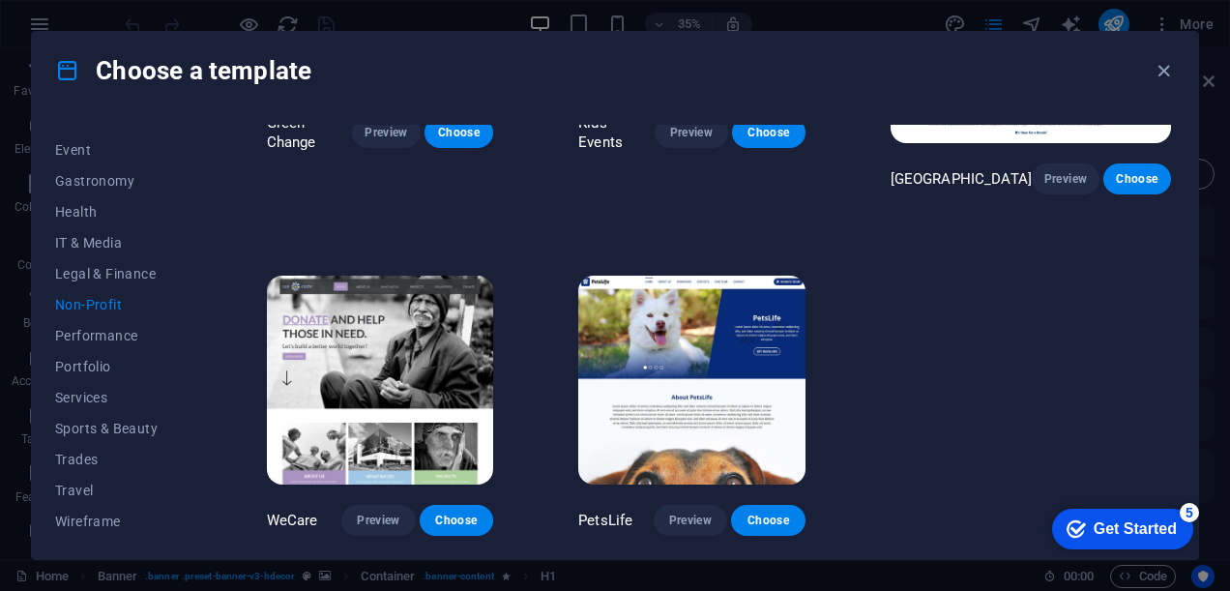
scroll to position [0, 0]
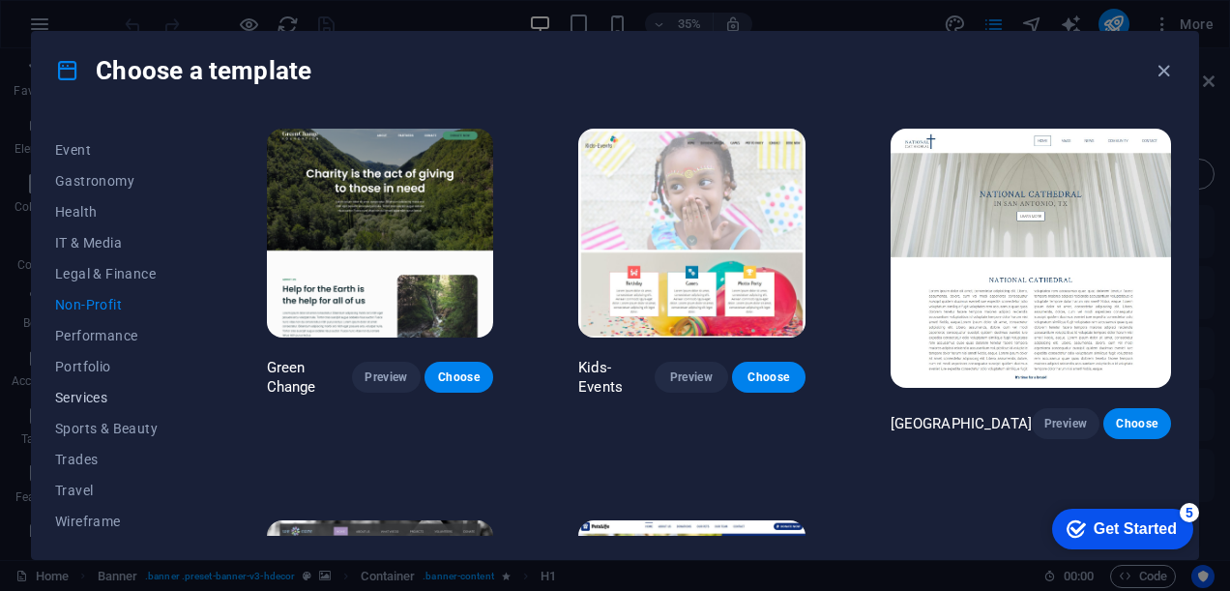
click at [120, 397] on span "Services" at bounding box center [118, 397] width 127 height 15
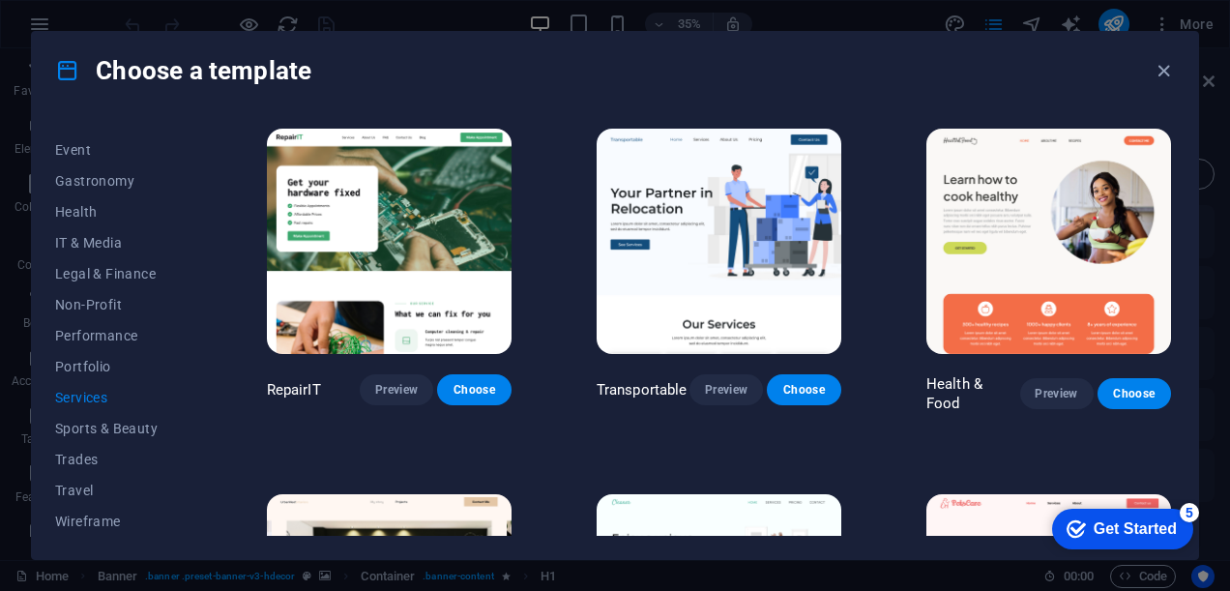
click at [1179, 71] on div "Choose a template" at bounding box center [615, 70] width 1166 height 77
click at [1162, 73] on icon "button" at bounding box center [1164, 71] width 22 height 22
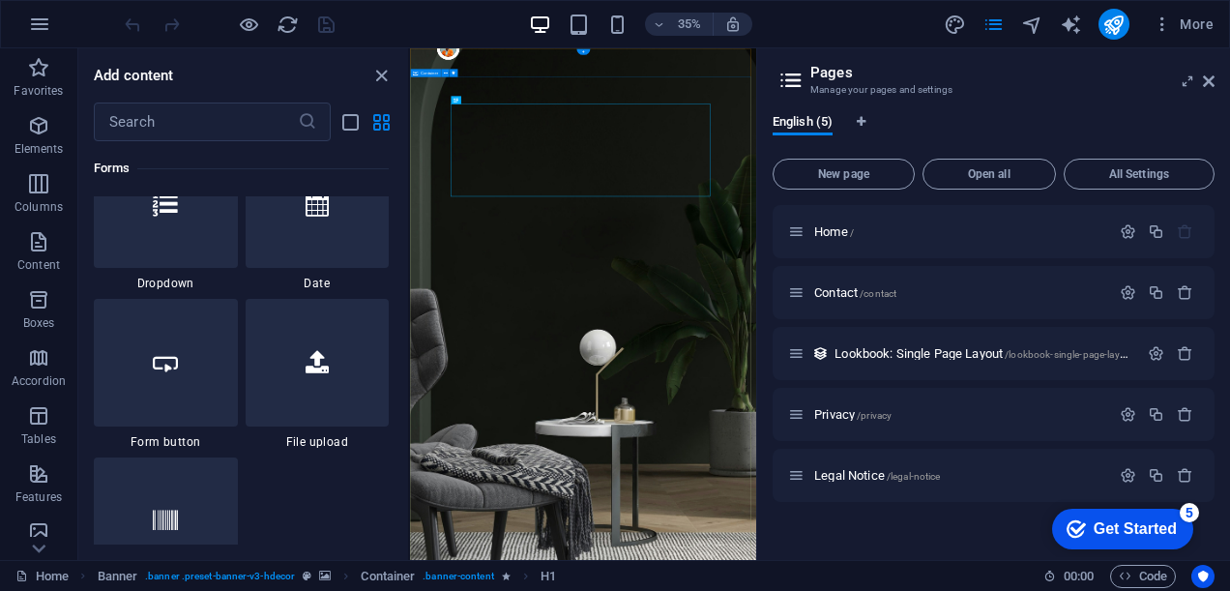
click at [1207, 82] on icon at bounding box center [1209, 80] width 12 height 15
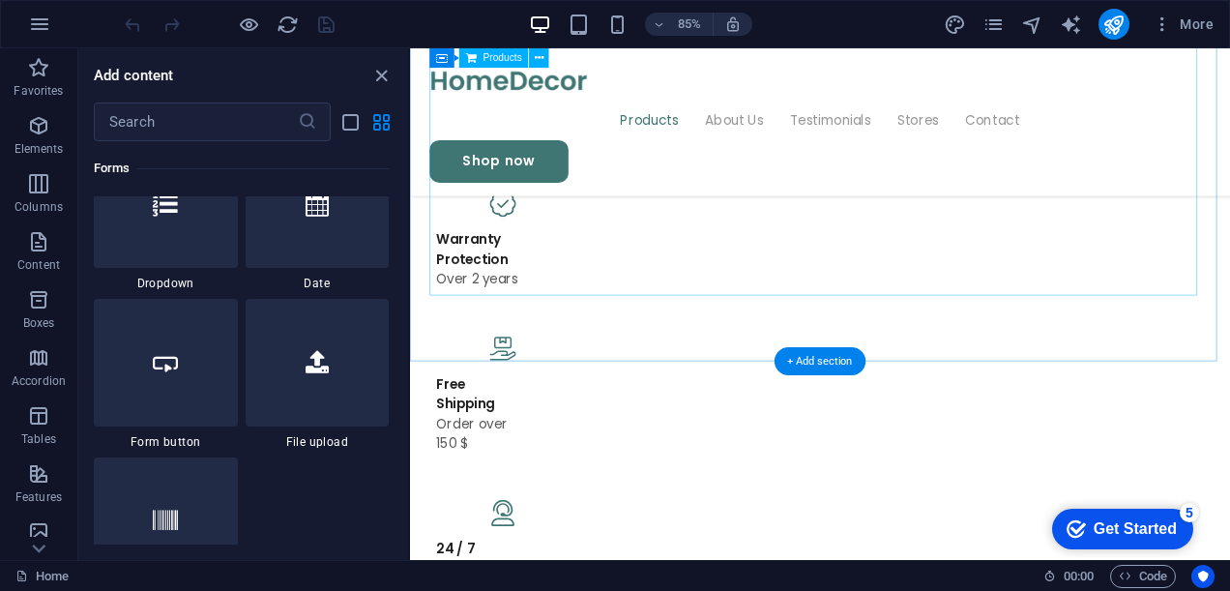
scroll to position [1160, 0]
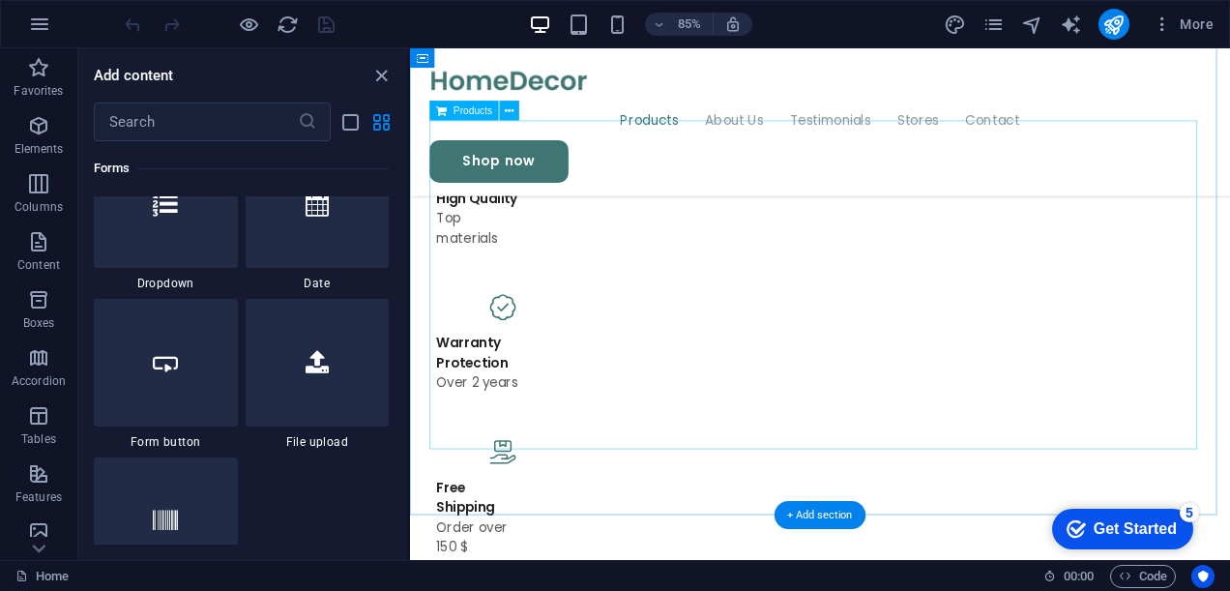
click at [829, 521] on div "+ Add section" at bounding box center [820, 516] width 91 height 28
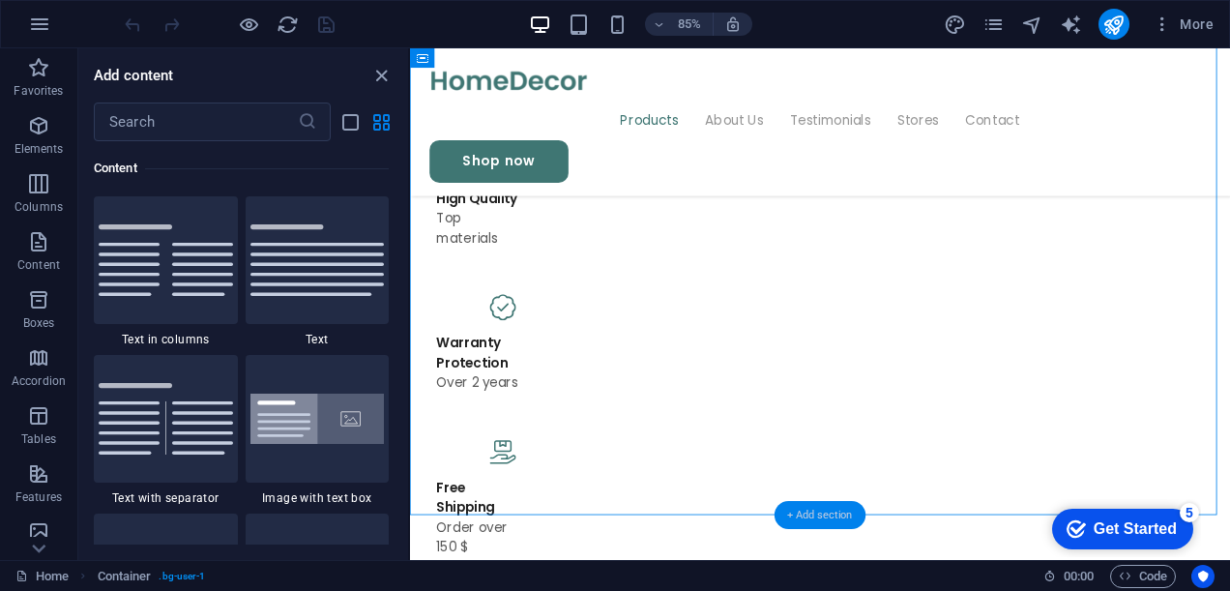
scroll to position [3383, 0]
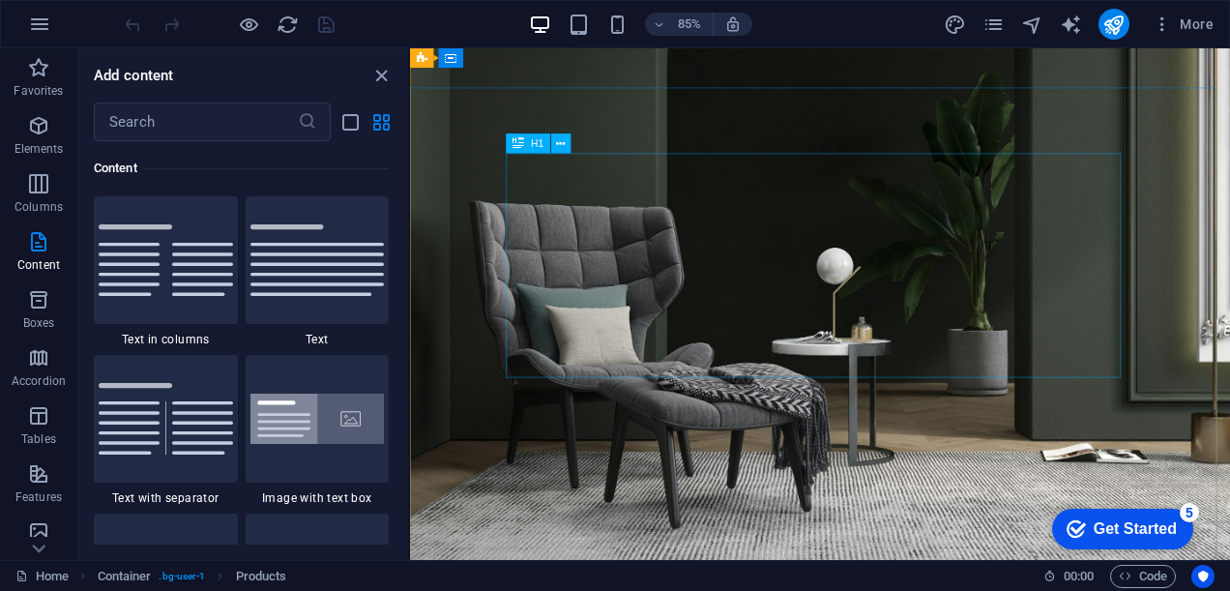
scroll to position [0, 0]
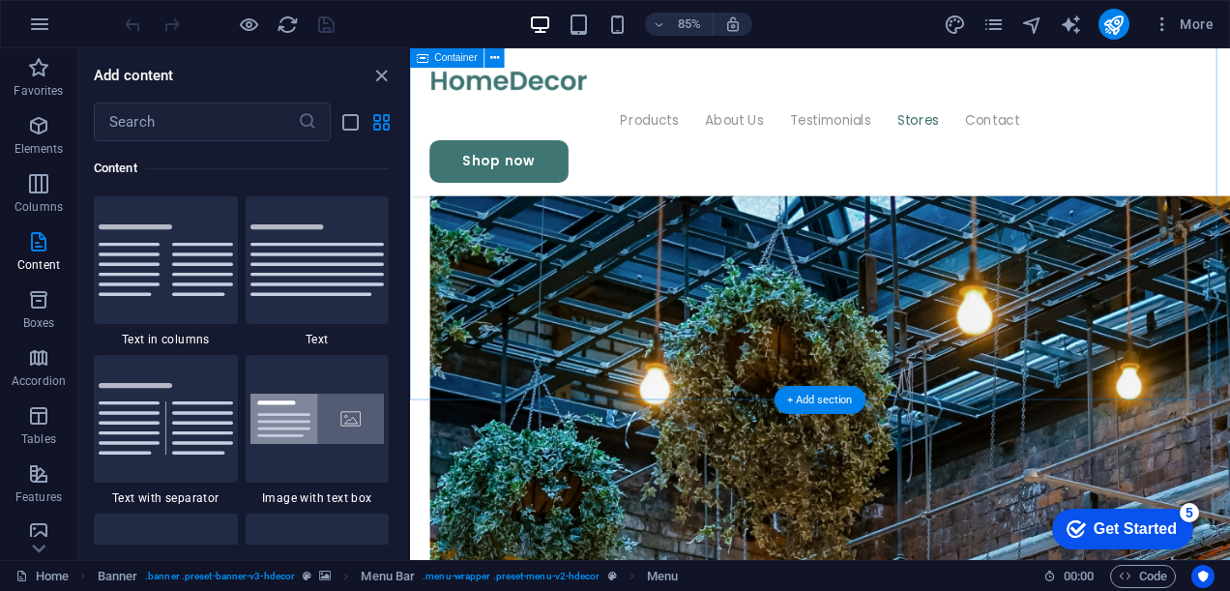
scroll to position [4764, 0]
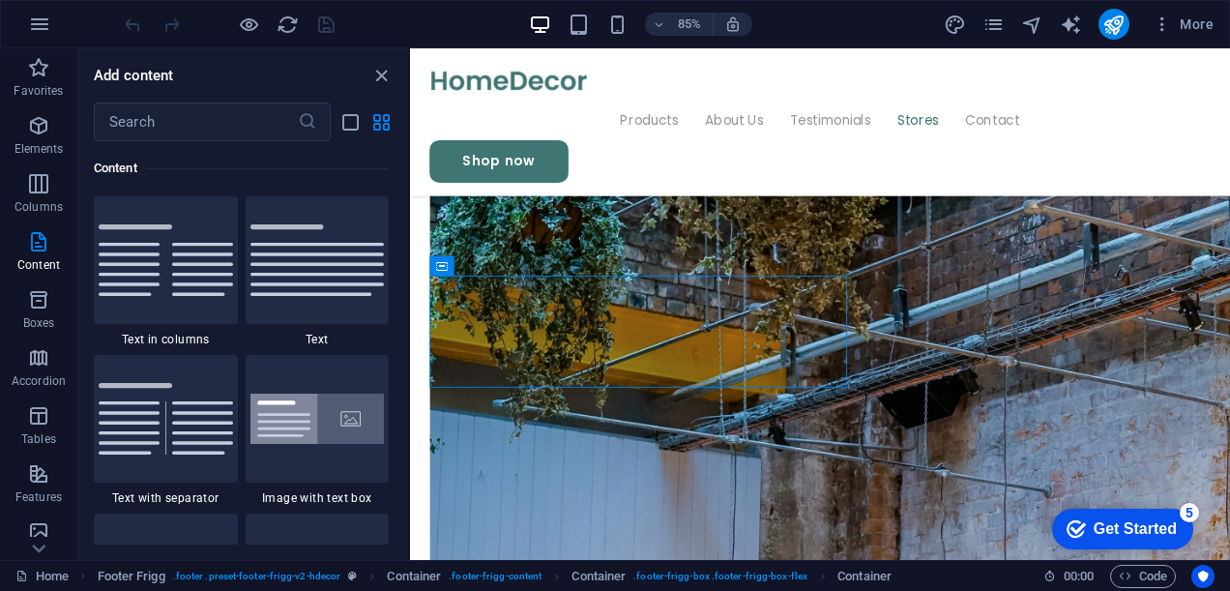
click div "checkmark Get Started 5 First Steps in the Editor Let's guide you through the t…"
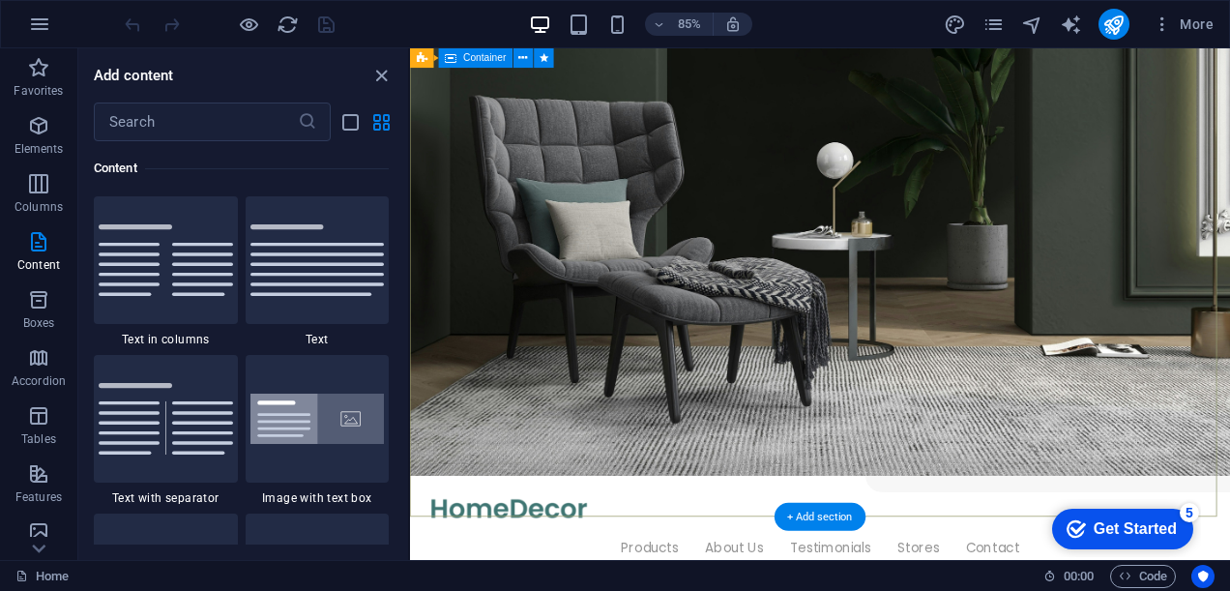
scroll to position [0, 0]
